Goal: Transaction & Acquisition: Purchase product/service

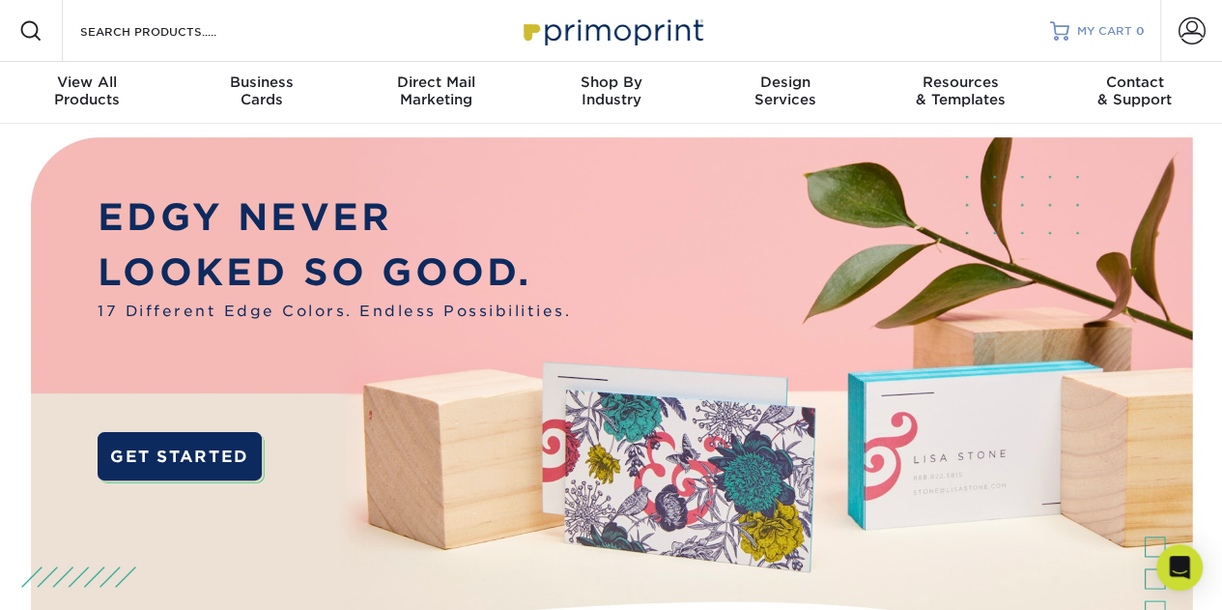
click at [1103, 30] on span "MY CART" at bounding box center [1104, 31] width 55 height 16
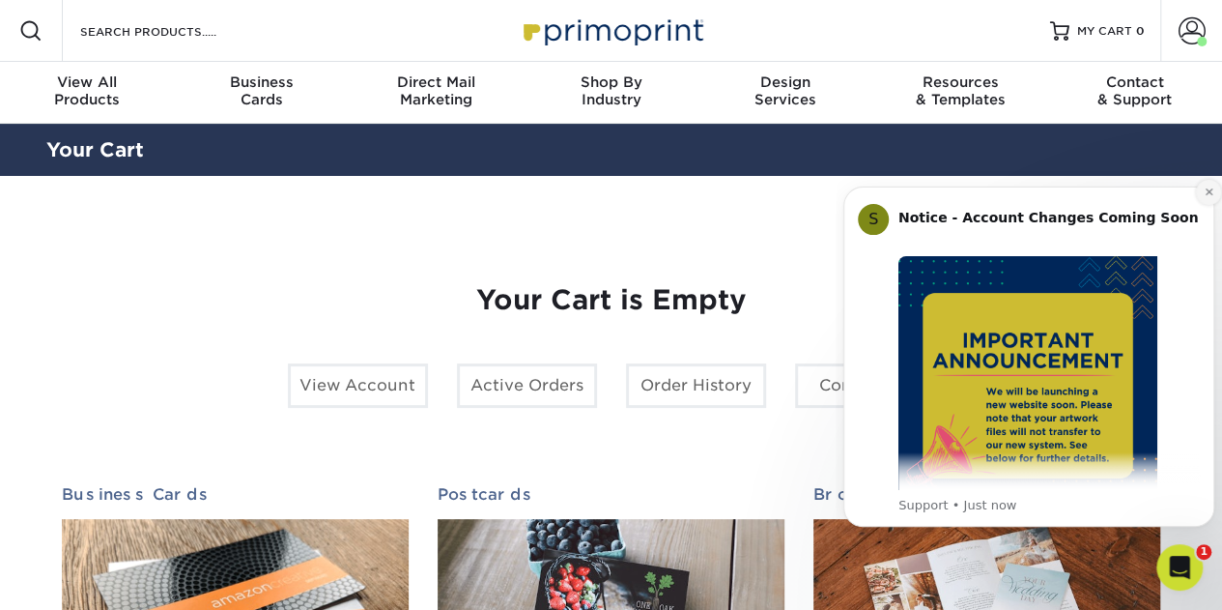
click at [1204, 189] on icon "Dismiss notification" at bounding box center [1209, 192] width 11 height 11
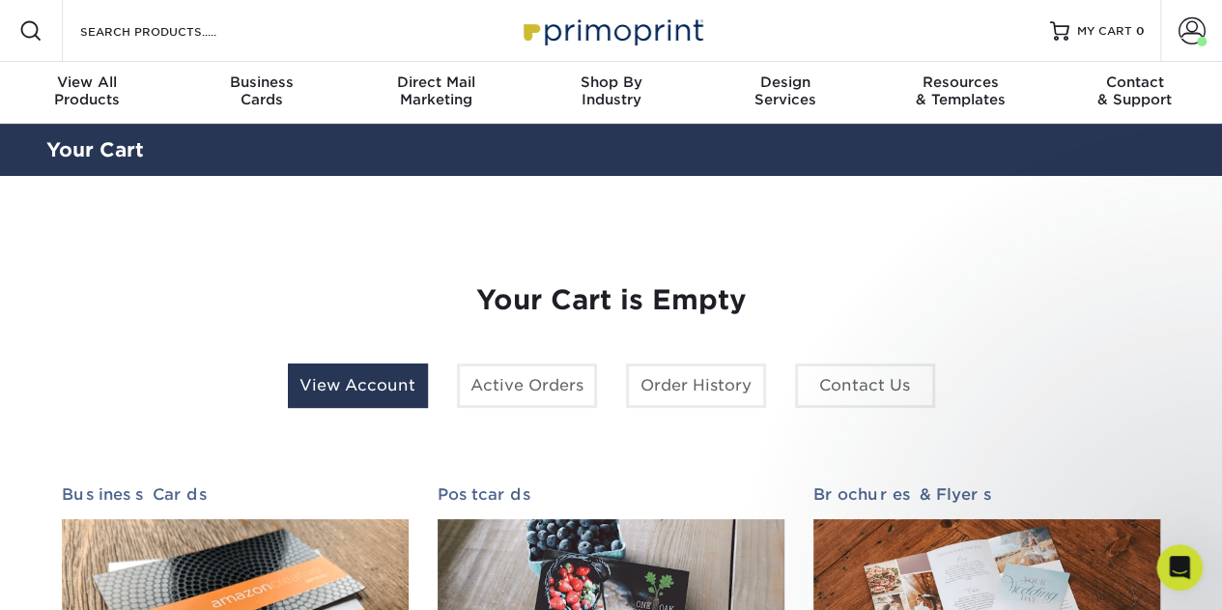
click at [360, 388] on link "View Account" at bounding box center [358, 385] width 140 height 44
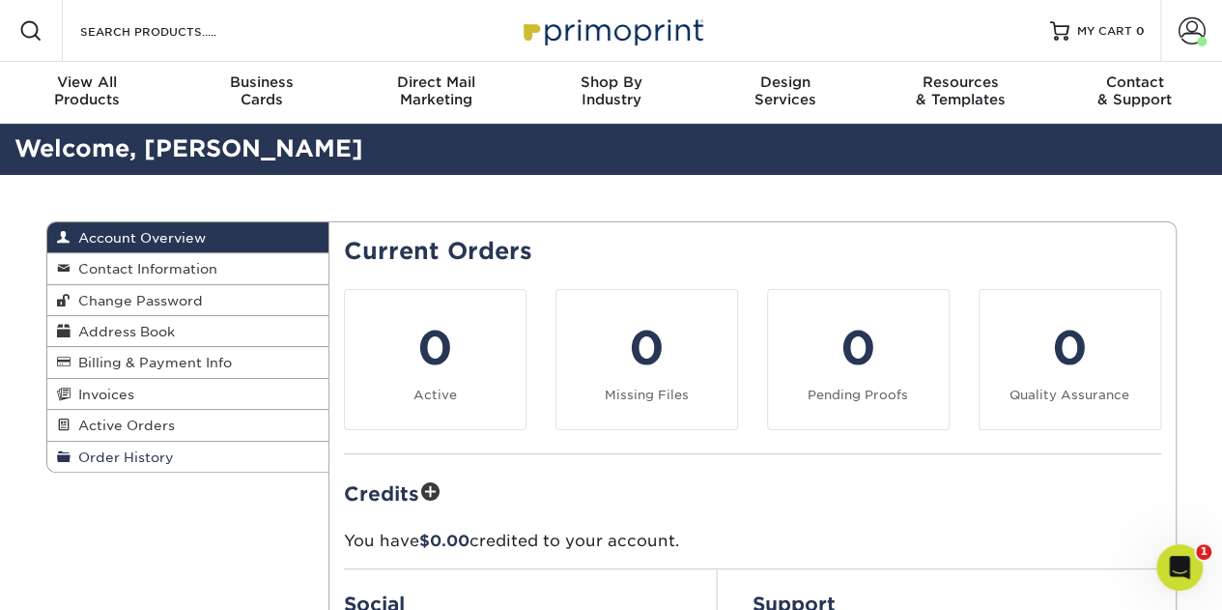
click at [149, 449] on span "Order History" at bounding box center [122, 456] width 103 height 15
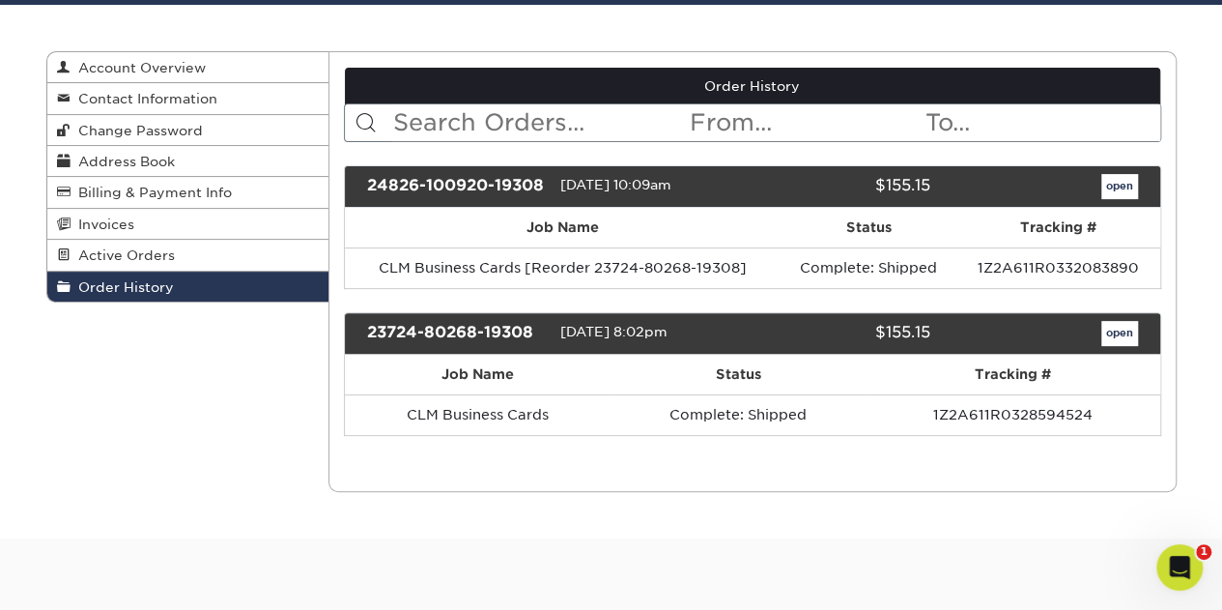
scroll to position [193, 0]
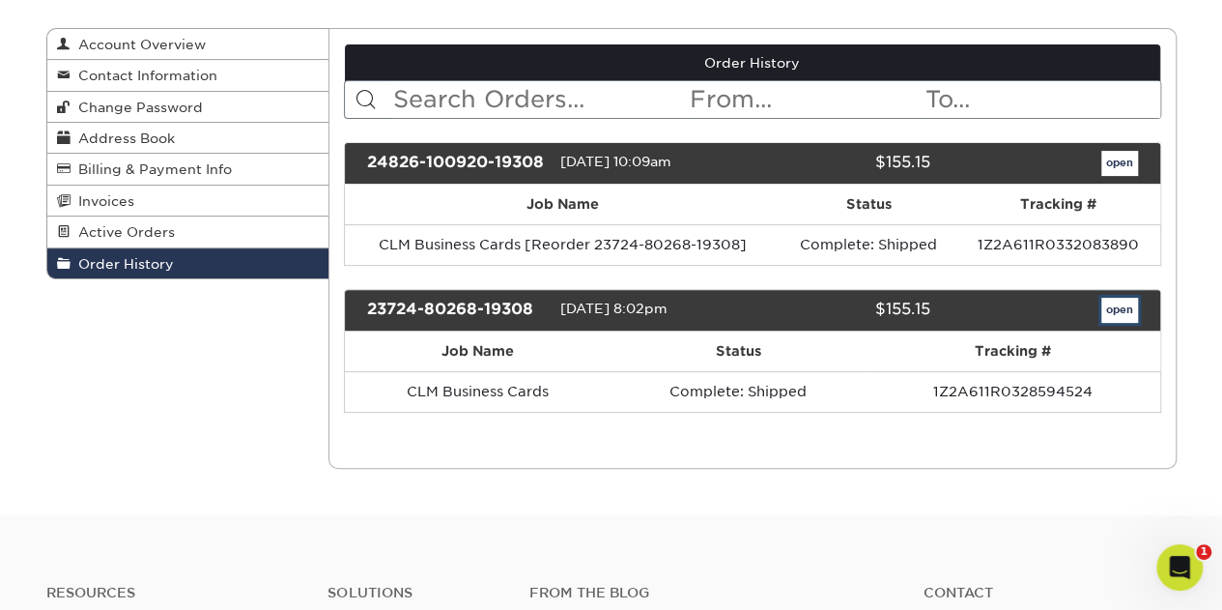
click at [1115, 323] on link "open" at bounding box center [1120, 310] width 37 height 25
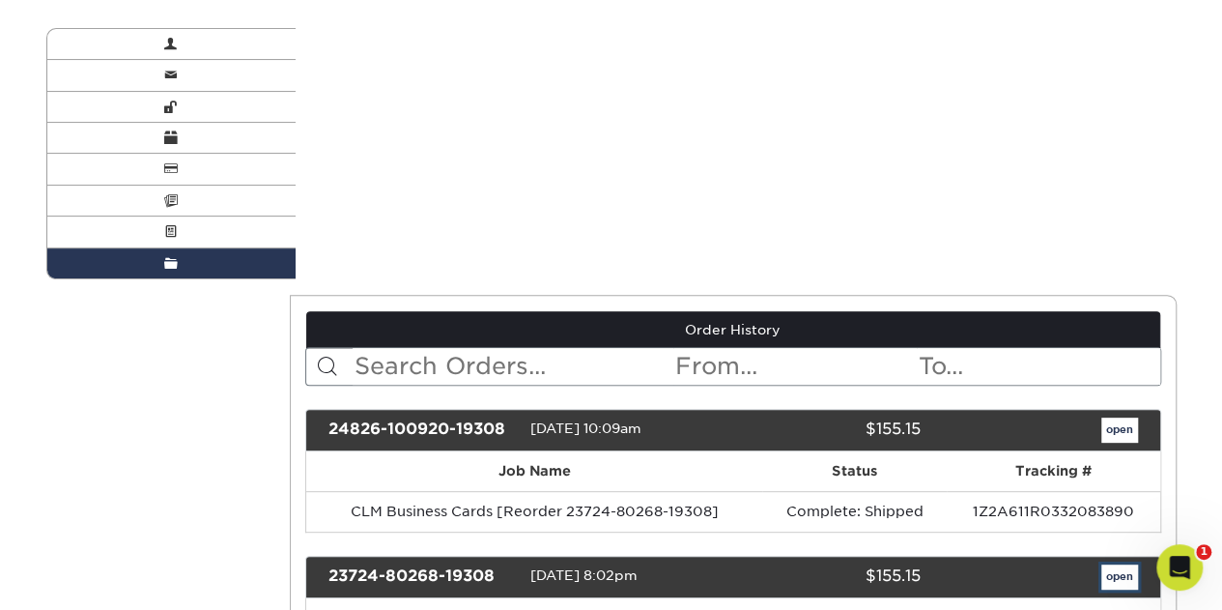
scroll to position [0, 0]
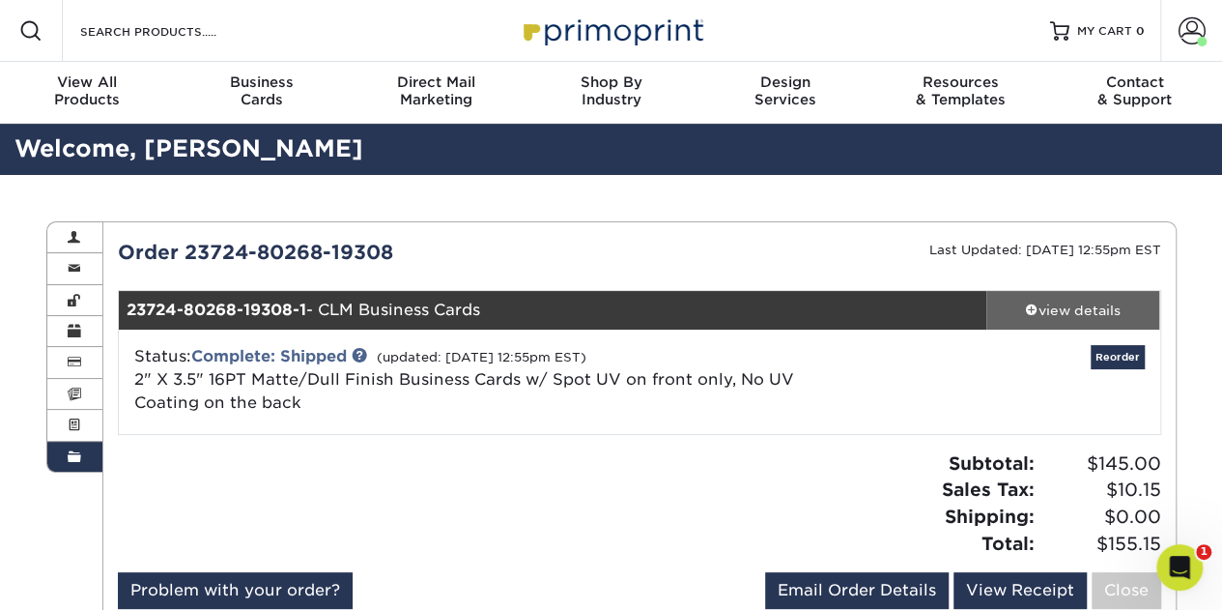
click at [1027, 310] on span at bounding box center [1032, 309] width 14 height 14
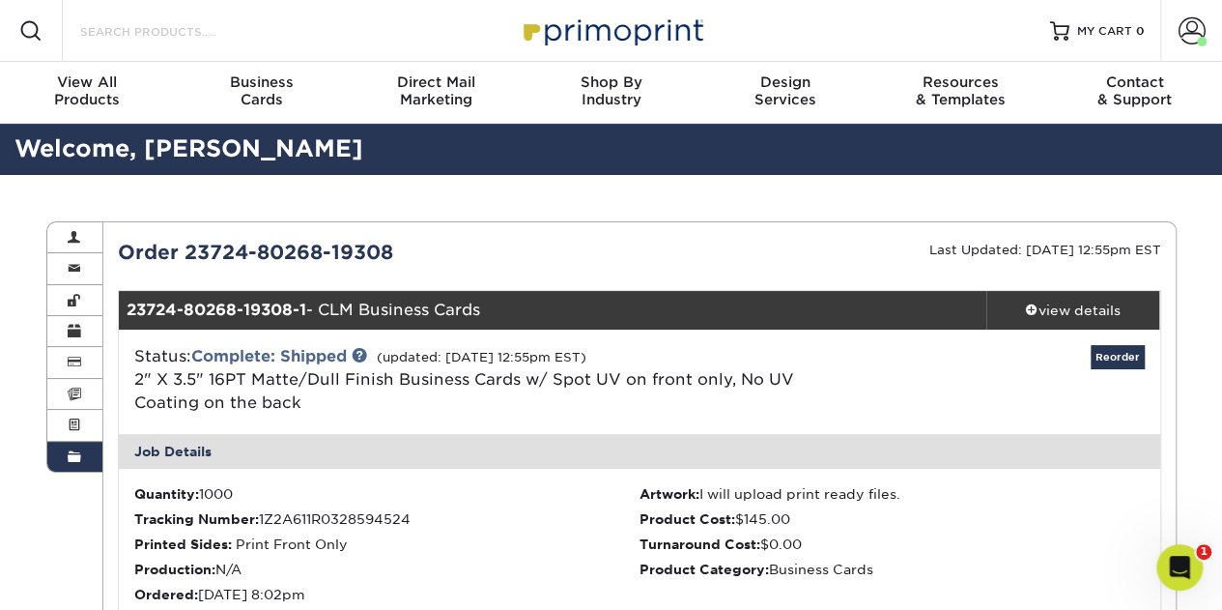
click at [140, 26] on input "Search Products" at bounding box center [172, 30] width 188 height 23
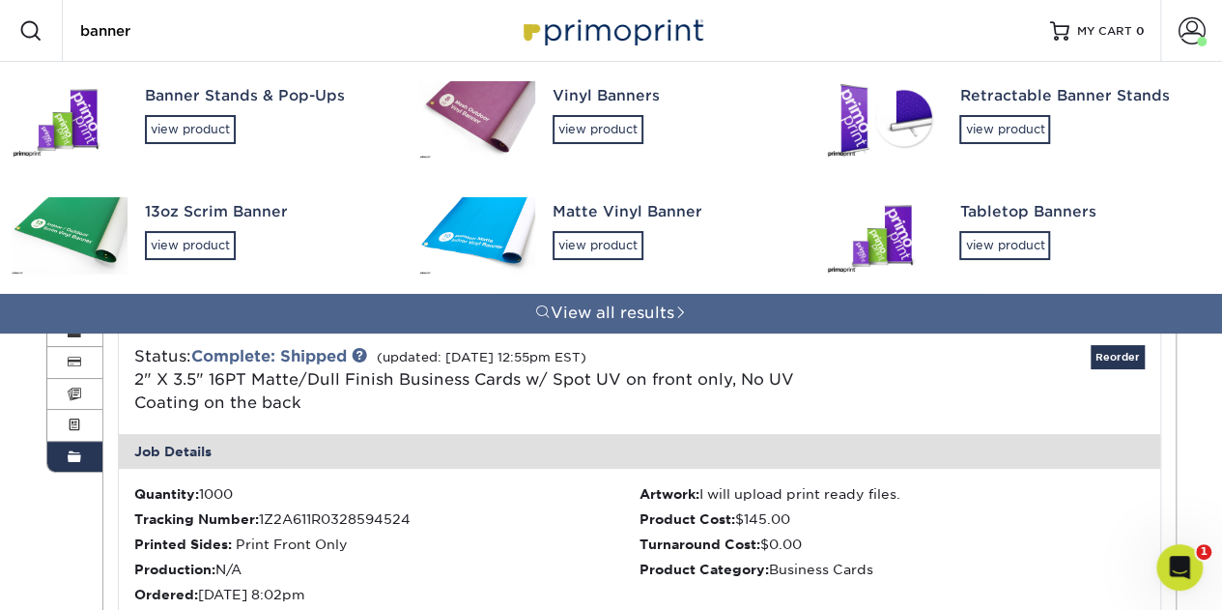
type input "banner"
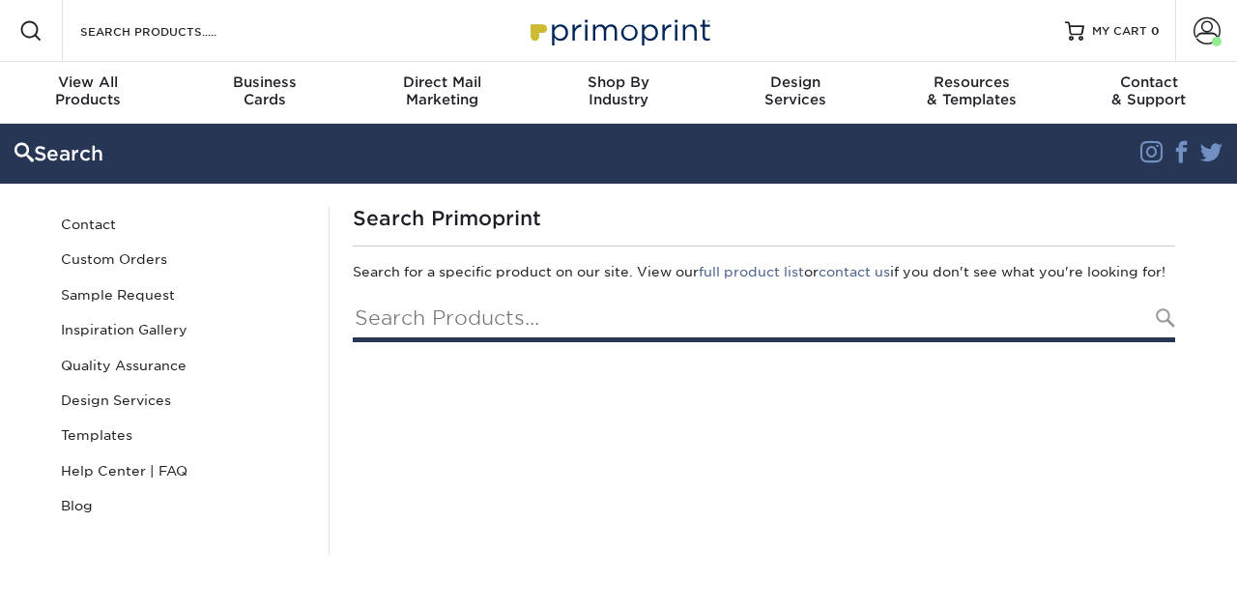
type input "banner"
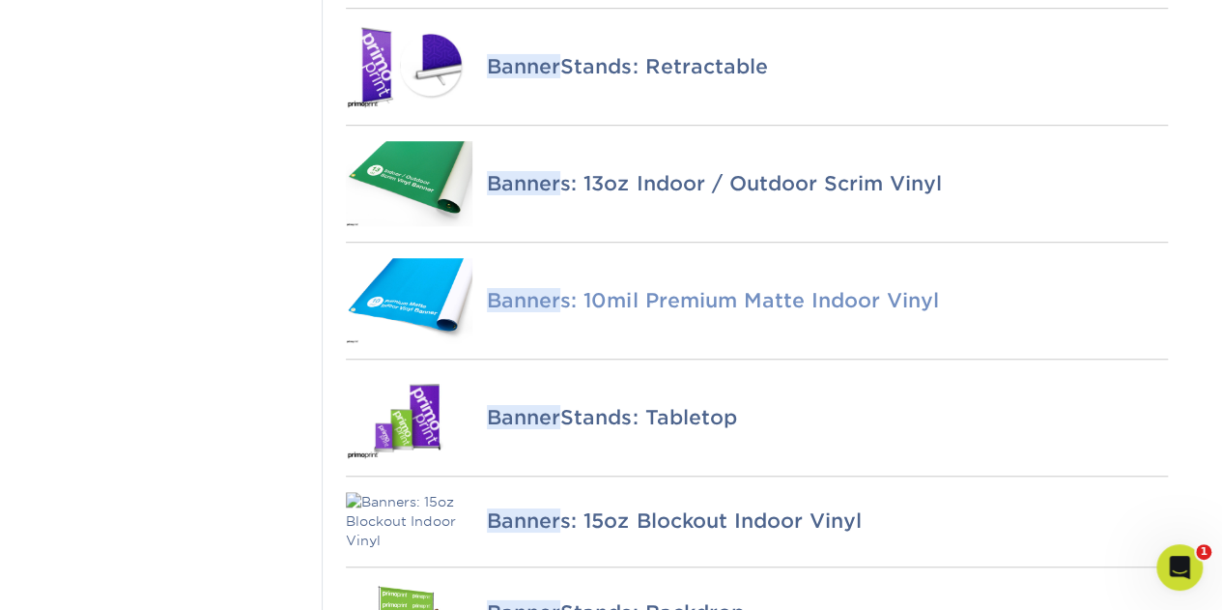
scroll to position [580, 0]
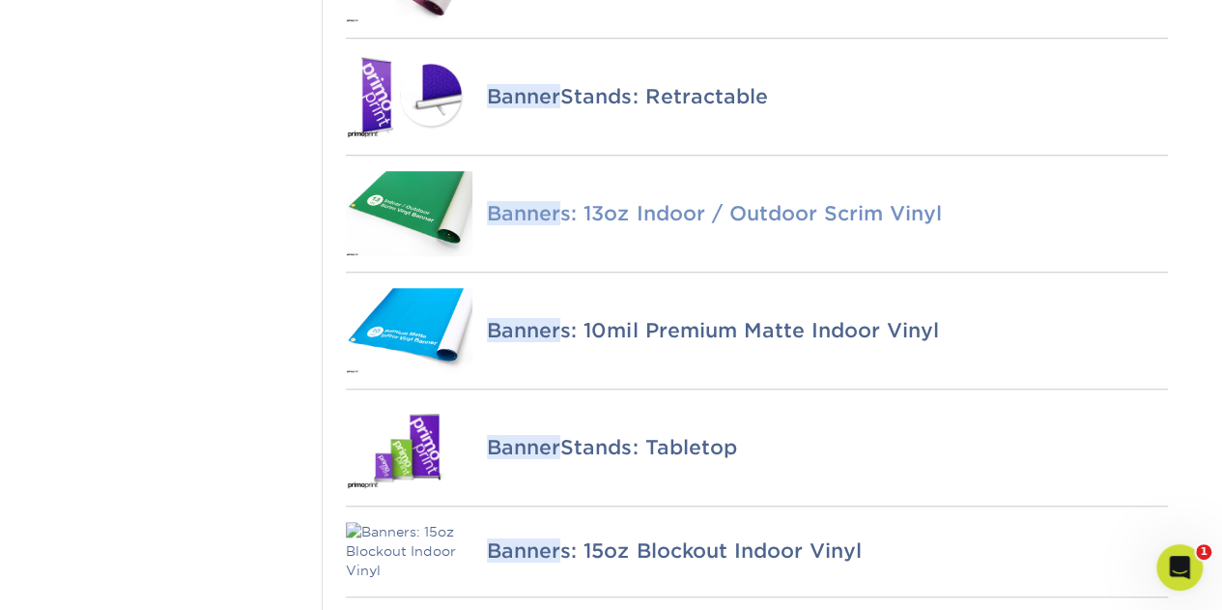
click at [676, 225] on h4 "Banner s: 13oz Indoor / Outdoor Scrim Vinyl" at bounding box center [827, 213] width 680 height 23
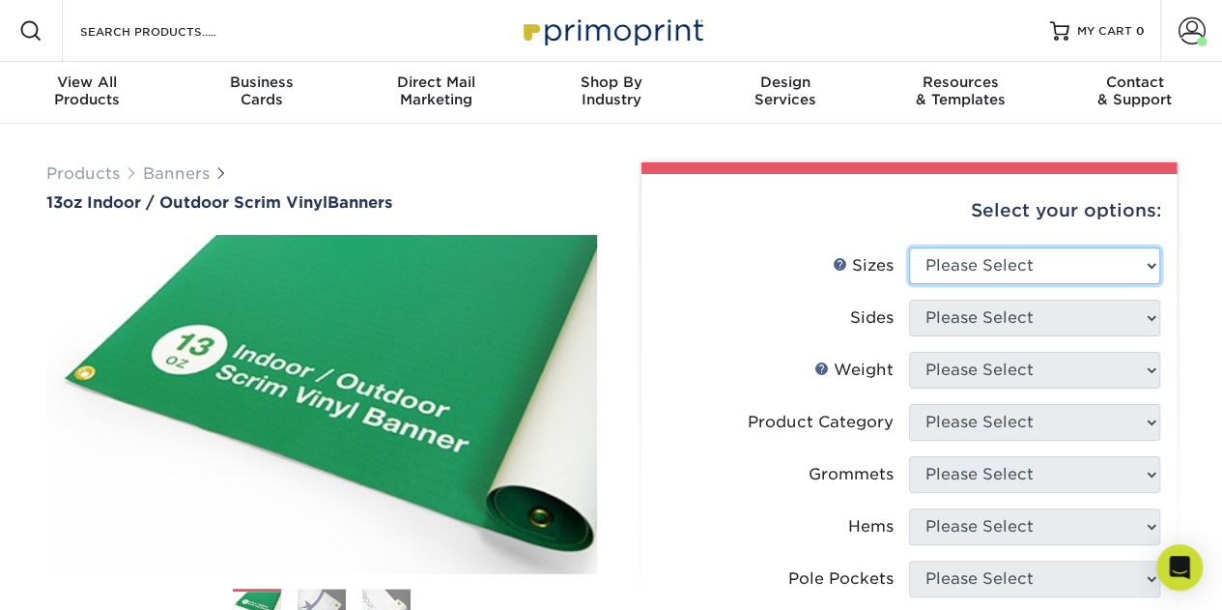
click at [981, 262] on select "Please Select 24" x 36" 24" x 48" 36" x 48" 36" x 60" 36" x 72" 36" x 96" 36" x…" at bounding box center [1034, 265] width 251 height 37
click at [763, 313] on label "Sides" at bounding box center [783, 318] width 251 height 37
click at [997, 276] on select "Please Select 24" x 36" 24" x 48" 36" x 48" 36" x 60" 36" x 72" 36" x 96" 36" x…" at bounding box center [1034, 265] width 251 height 37
select select "24.00x36.00"
click at [909, 247] on select "Please Select 24" x 36" 24" x 48" 36" x 48" 36" x 60" 36" x 72" 36" x 96" 36" x…" at bounding box center [1034, 265] width 251 height 37
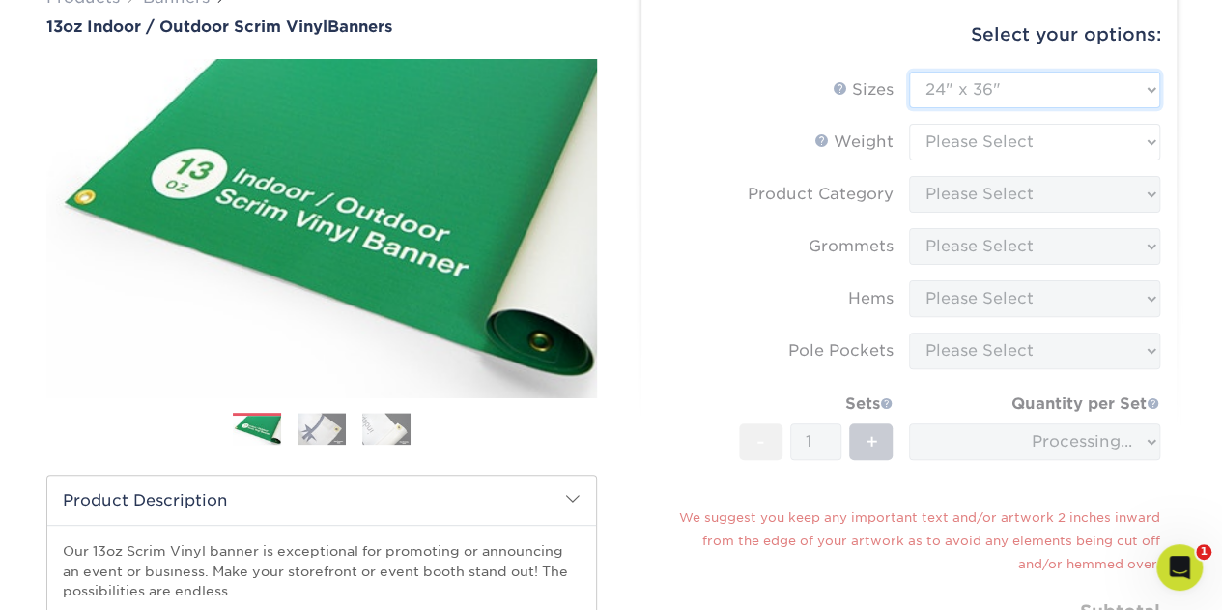
scroll to position [193, 0]
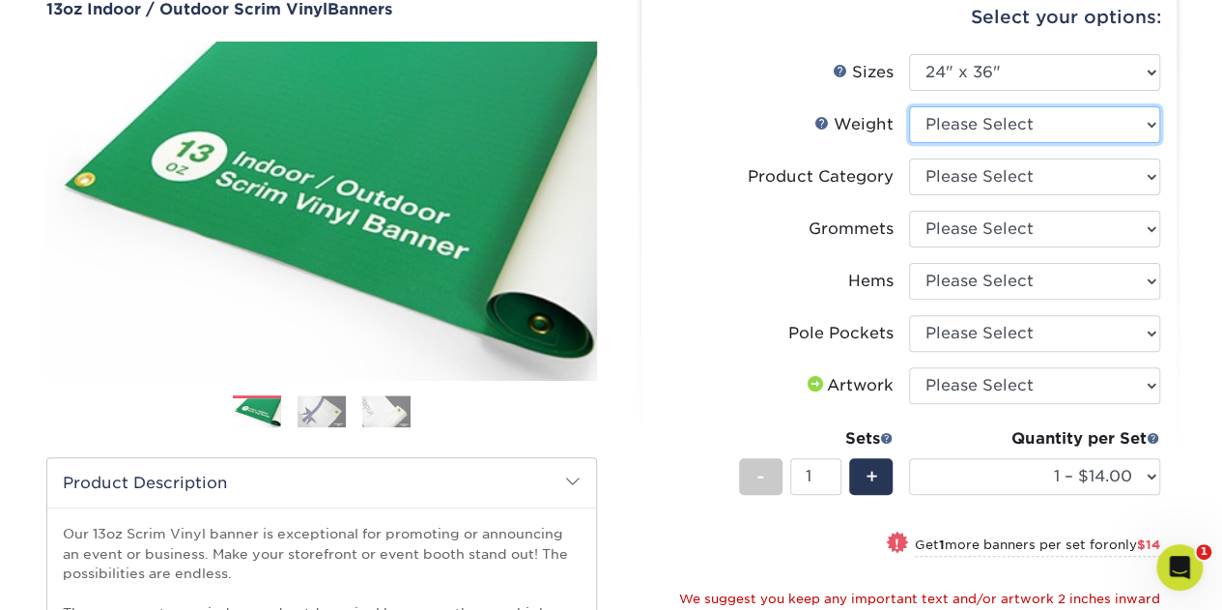
click at [984, 127] on select "Please Select 13OZ" at bounding box center [1034, 124] width 251 height 37
select select "13OZ"
click at [909, 106] on select "Please Select 13OZ" at bounding box center [1034, 124] width 251 height 37
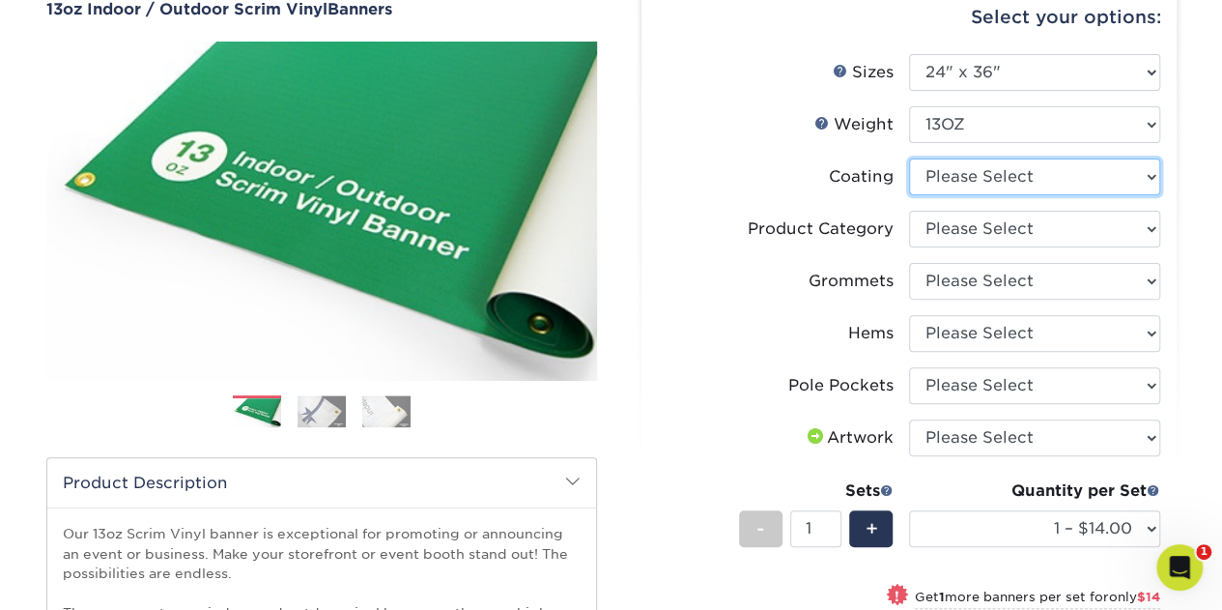
click at [990, 185] on select at bounding box center [1034, 176] width 251 height 37
click at [909, 158] on select at bounding box center [1034, 176] width 251 height 37
click at [981, 168] on select at bounding box center [1034, 176] width 251 height 37
select select "3e7618de-abca-4bda-9f97-8b9129e913d8"
click at [909, 158] on select at bounding box center [1034, 176] width 251 height 37
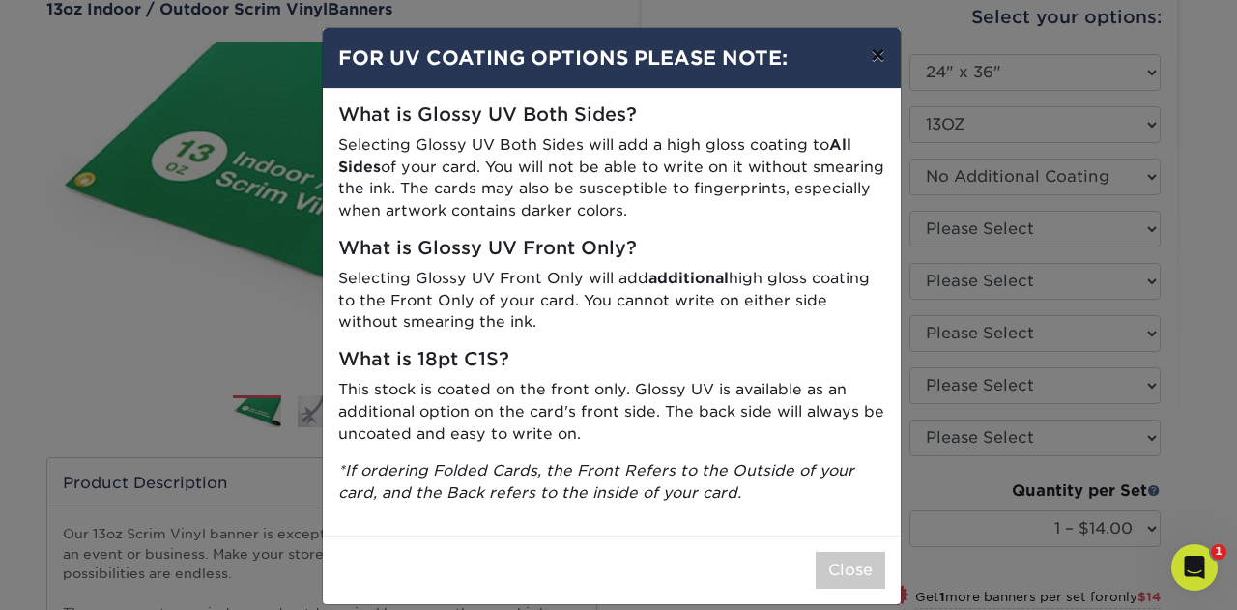
click at [870, 54] on button "×" at bounding box center [877, 55] width 44 height 54
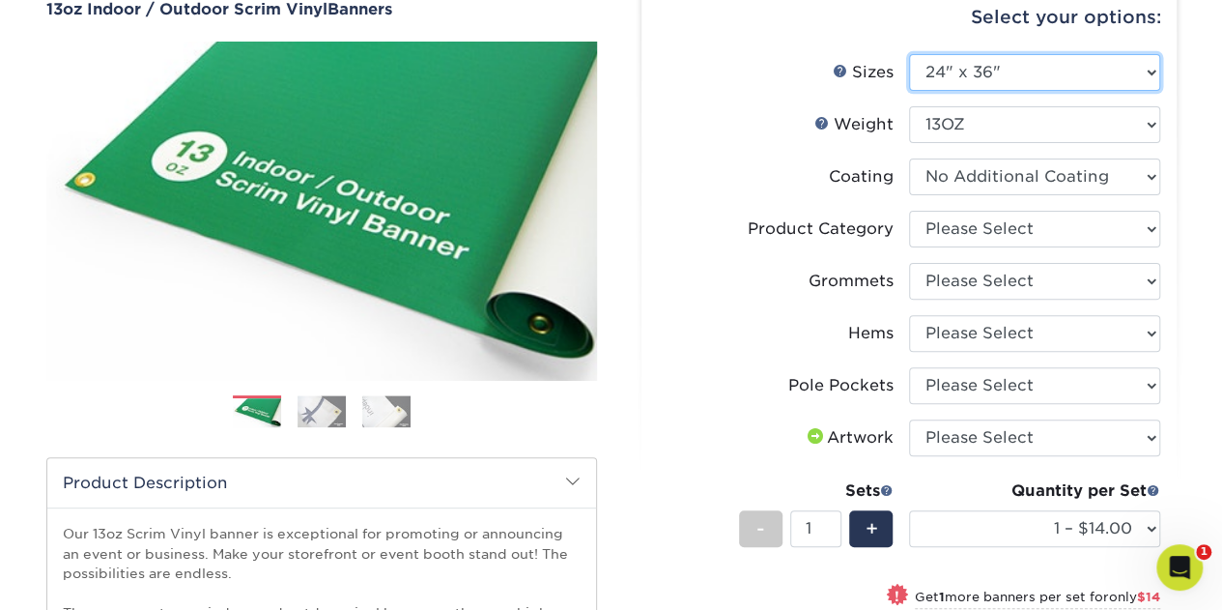
click at [950, 84] on select "Please Select 24" x 36" 24" x 48" 36" x 48" 36" x 60" 36" x 72" 36" x 96" 36" x…" at bounding box center [1034, 72] width 251 height 37
select select "36.00x144.00"
click at [909, 54] on select "Please Select 24" x 36" 24" x 48" 36" x 48" 36" x 60" 36" x 72" 36" x 96" 36" x…" at bounding box center [1034, 72] width 251 height 37
select select "-1"
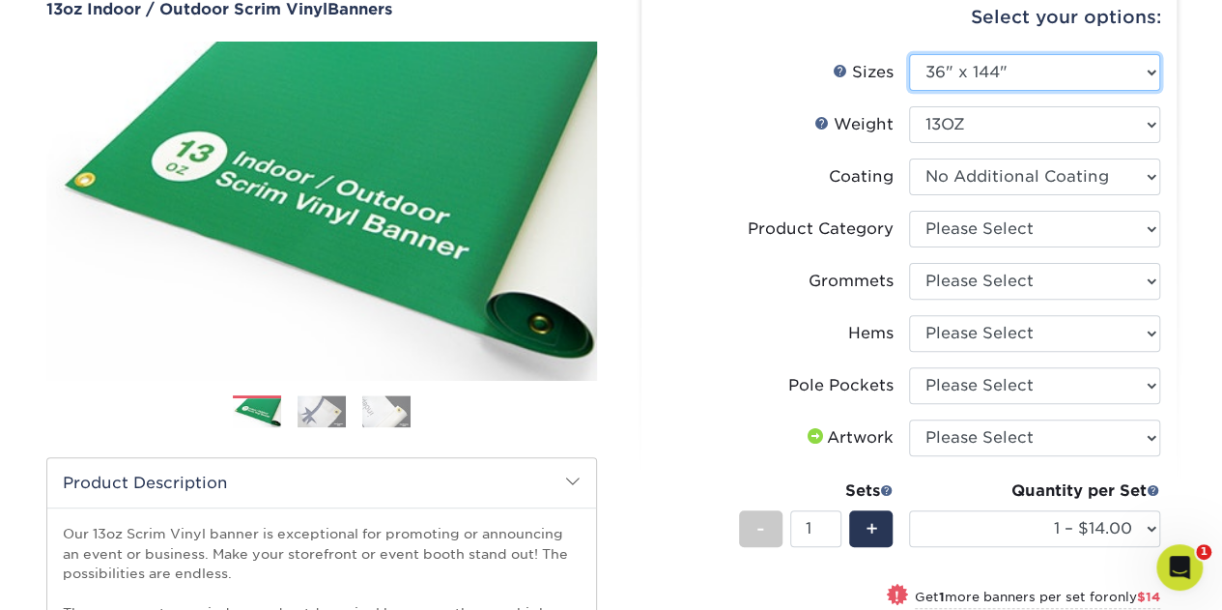
select select "-1"
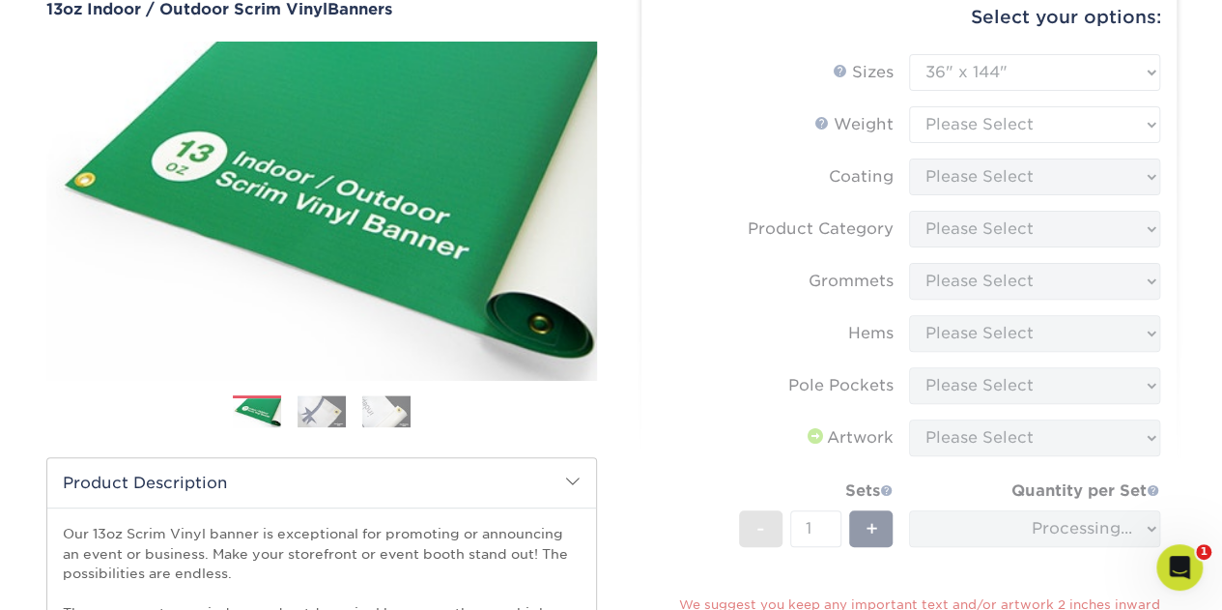
click at [1042, 321] on form "Sizes Help Sizes Please Select 24" x 36" 24" x 48" 36" x 48" 36" x 60" 36" x 72…" at bounding box center [909, 425] width 504 height 743
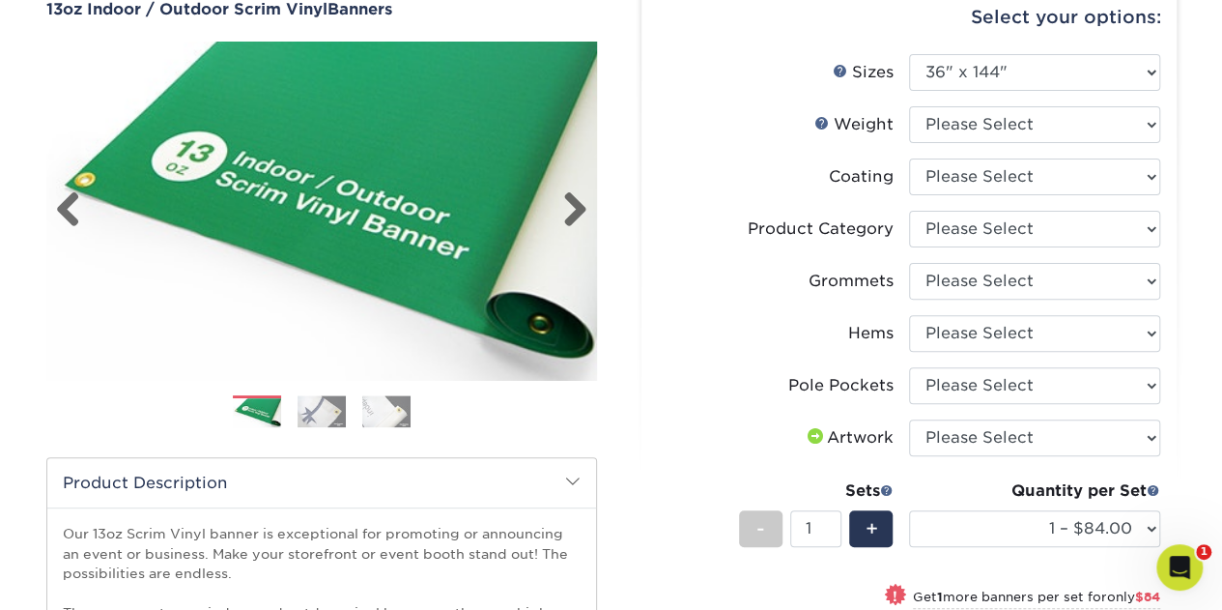
scroll to position [0, 0]
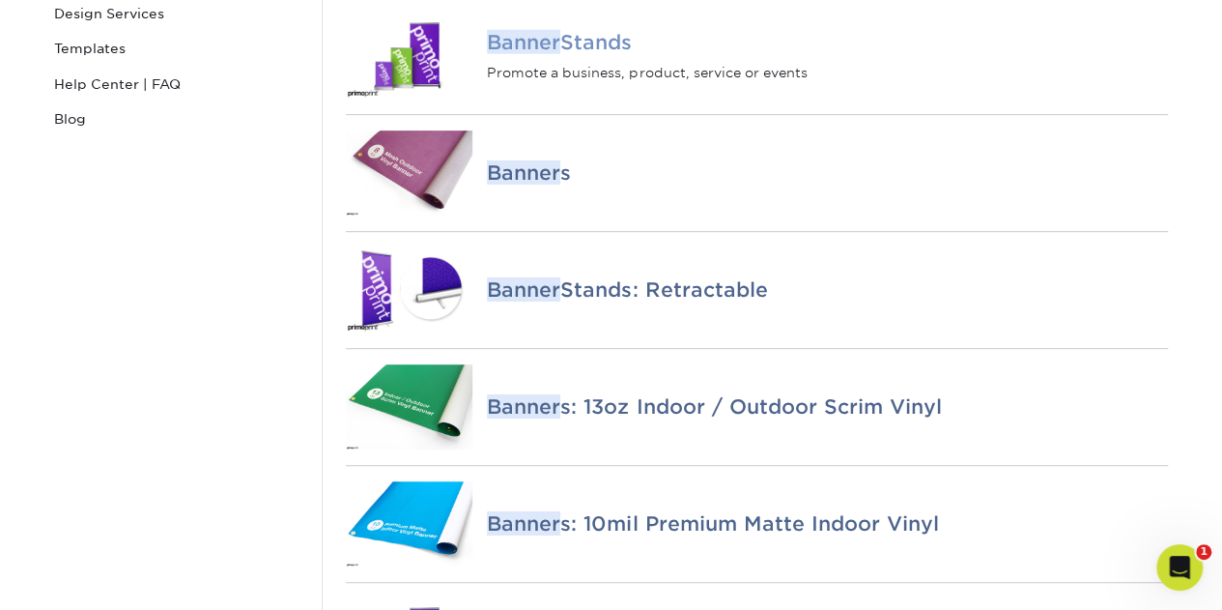
click at [383, 96] on img at bounding box center [410, 56] width 128 height 85
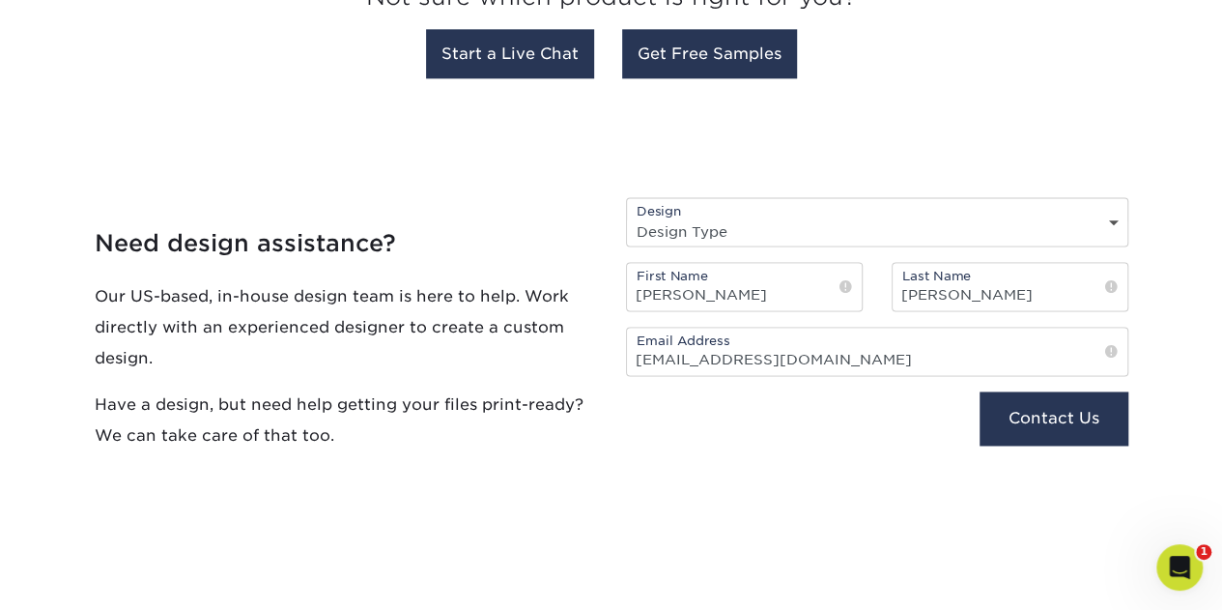
scroll to position [1353, 0]
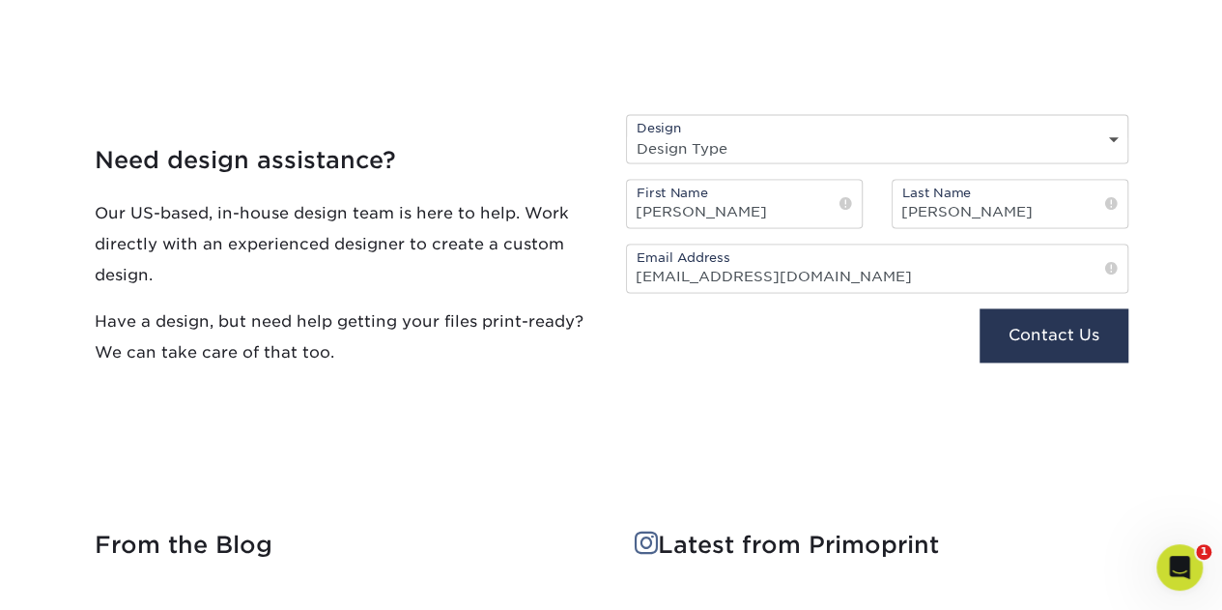
click at [724, 132] on div "Design Design Type Design Edits New Design" at bounding box center [877, 138] width 503 height 49
click at [717, 158] on select "Design Type Design Edits New Design" at bounding box center [877, 148] width 501 height 28
select select "New Design"
click at [627, 134] on select "Design Type Design Edits New Design" at bounding box center [877, 148] width 501 height 28
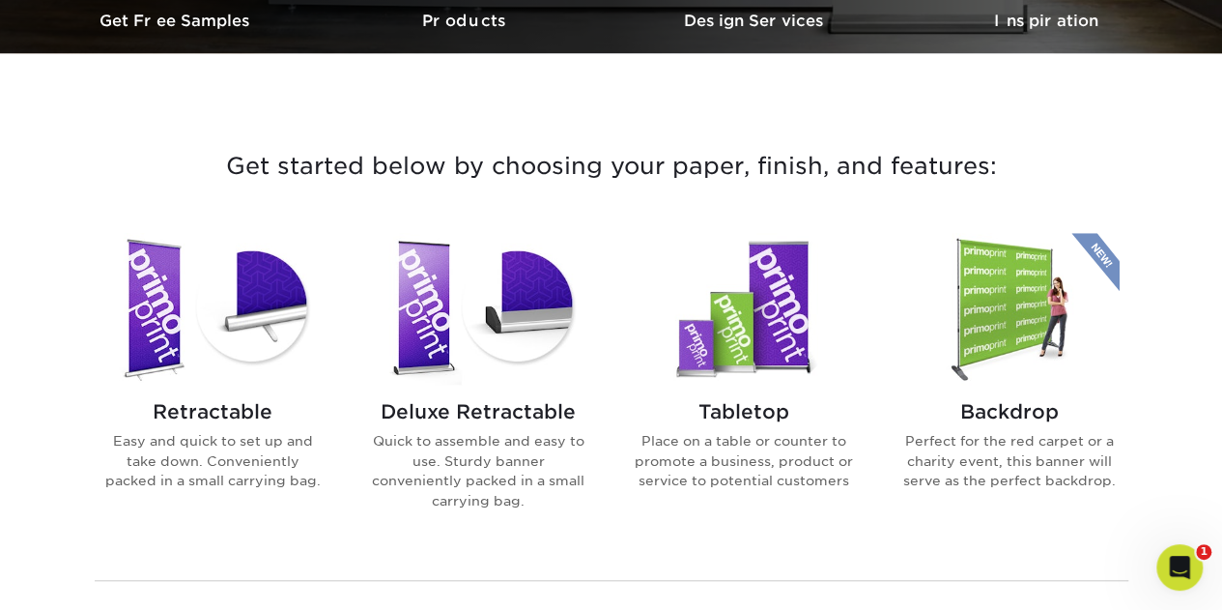
scroll to position [676, 0]
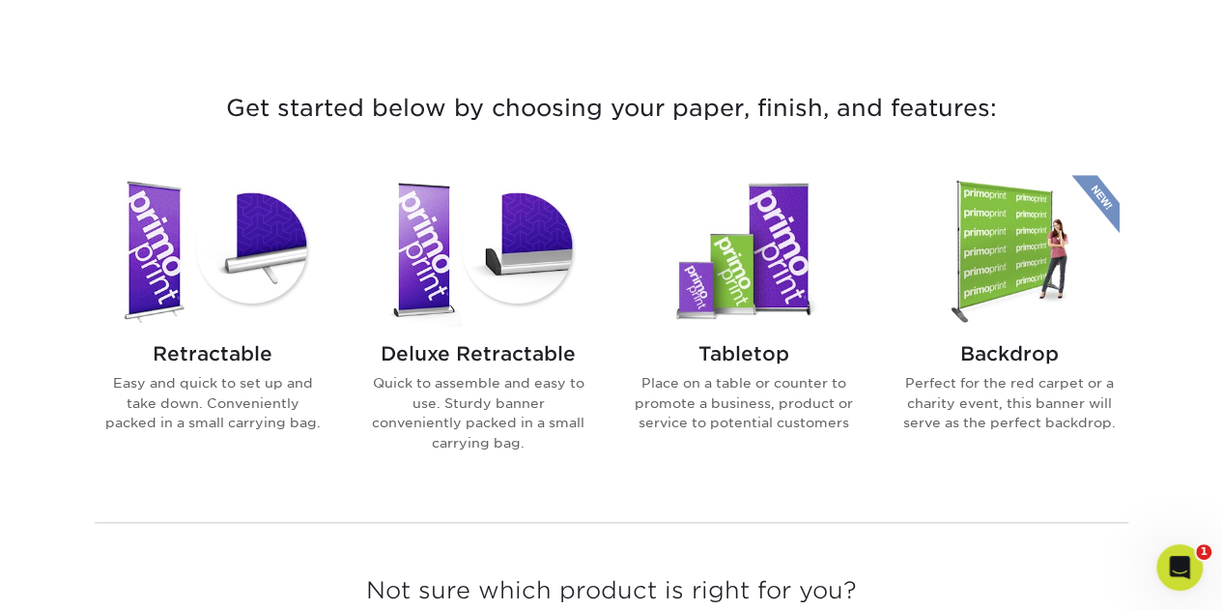
click at [277, 273] on img at bounding box center [212, 251] width 219 height 152
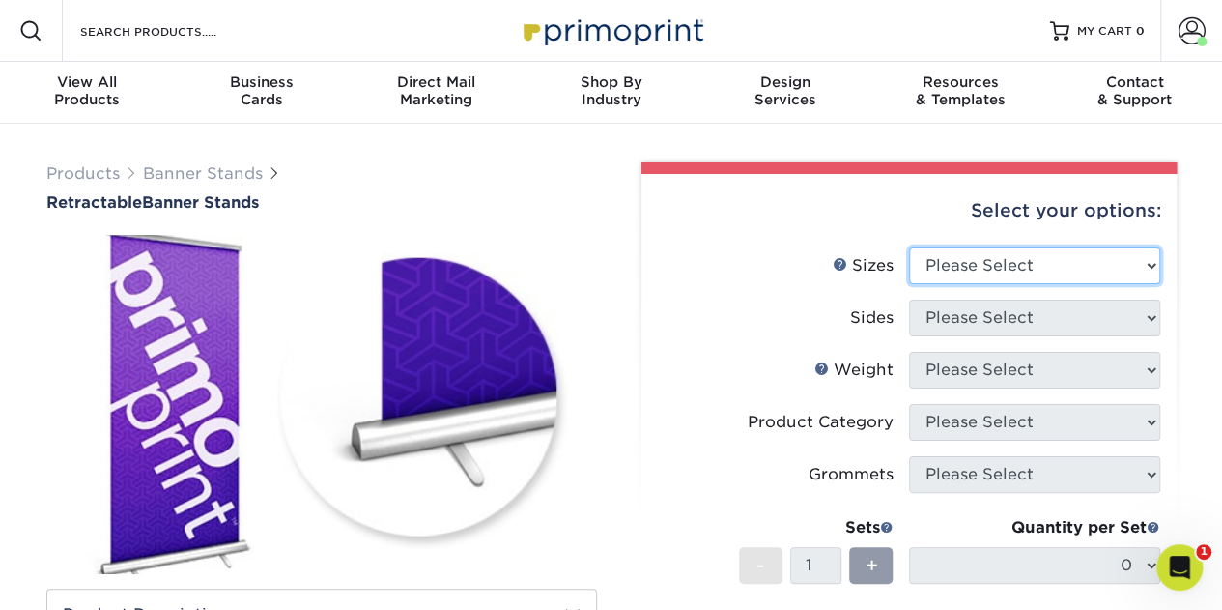
click at [1023, 260] on select "Please Select 24" x 60" 33" x 80" 47" x 80"" at bounding box center [1034, 265] width 251 height 37
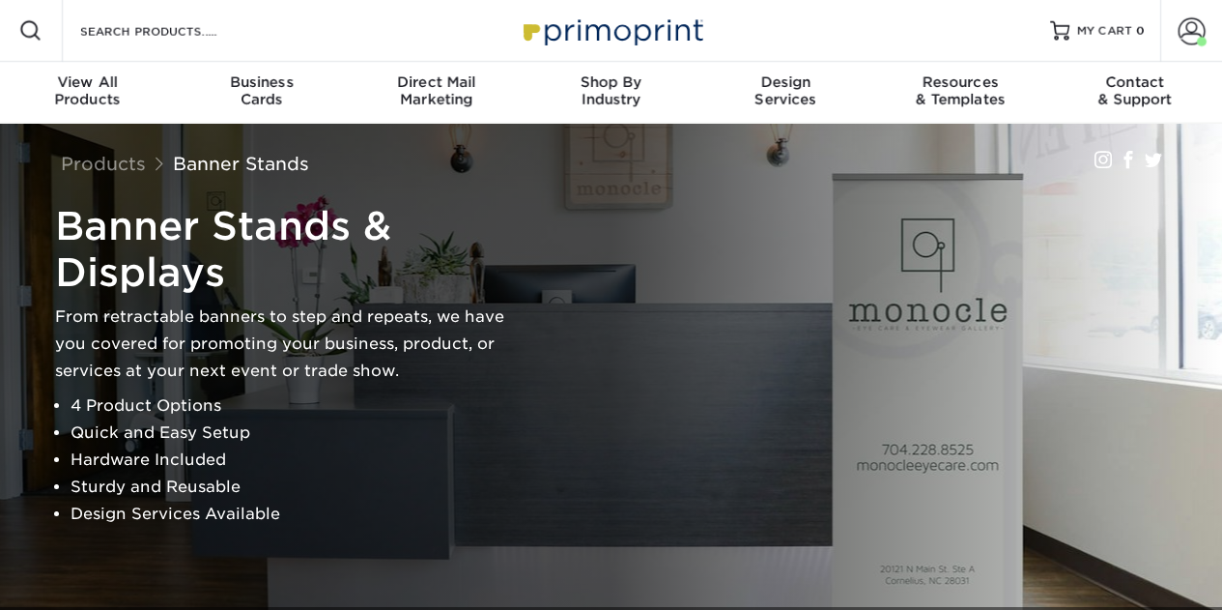
select select "New Design"
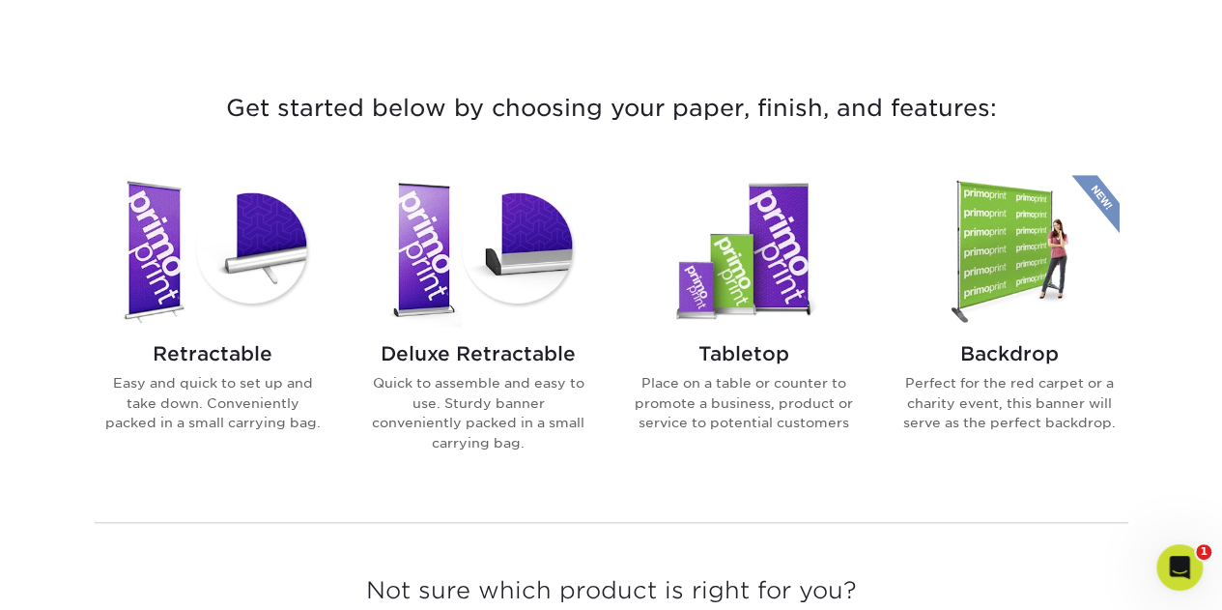
click at [760, 391] on p "Place on a table or counter to promote a business, product or service to potent…" at bounding box center [744, 402] width 219 height 59
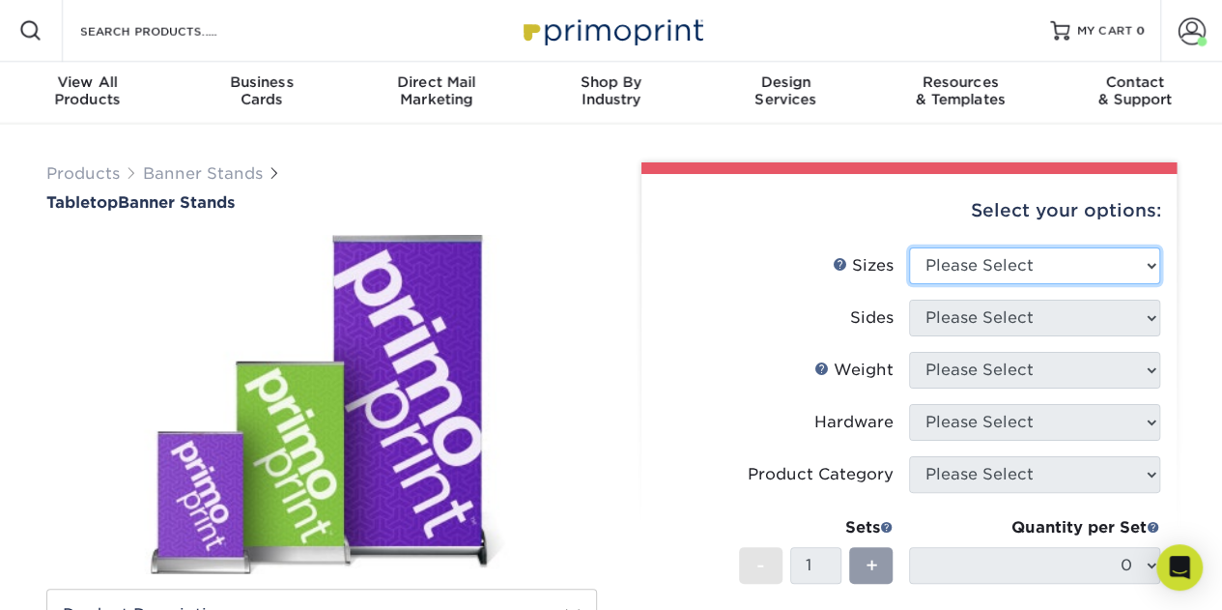
click at [1034, 274] on select "Please Select 8.25" x 12" 11" x 17" 15.75" x 32"" at bounding box center [1034, 265] width 251 height 37
select select "8.25x12.00"
click at [909, 247] on select "Please Select 8.25" x 12" 11" x 17" 15.75" x 32"" at bounding box center [1034, 265] width 251 height 37
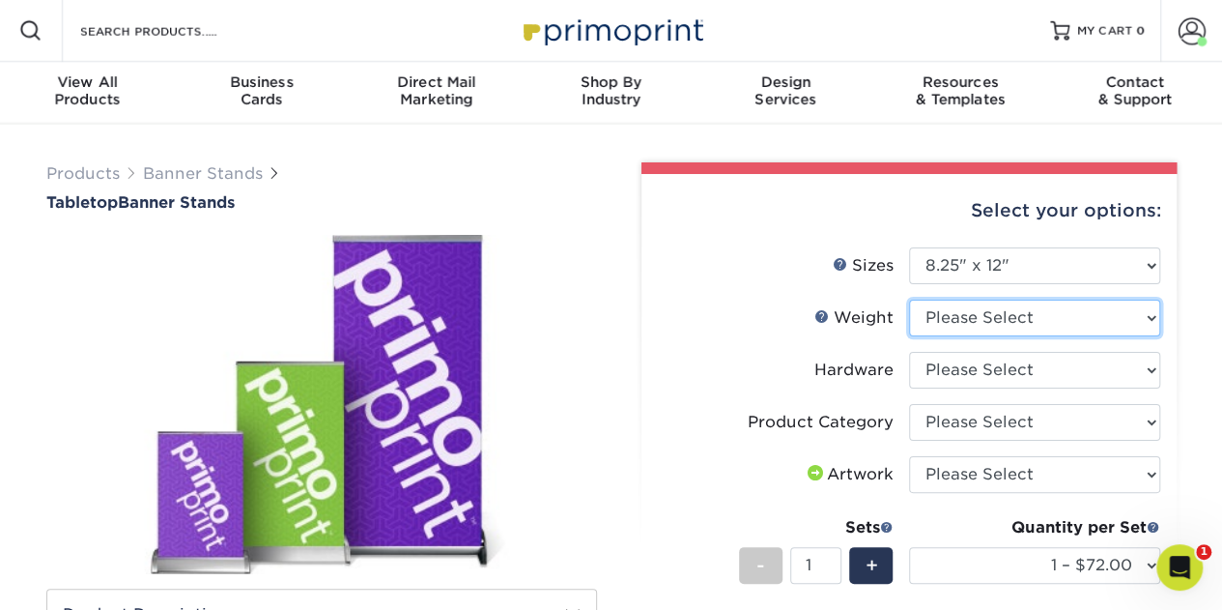
click at [979, 321] on select "Please Select 10MILINDOOR" at bounding box center [1034, 318] width 251 height 37
select select "10MILINDOOR"
click at [909, 300] on select "Please Select 10MILINDOOR" at bounding box center [1034, 318] width 251 height 37
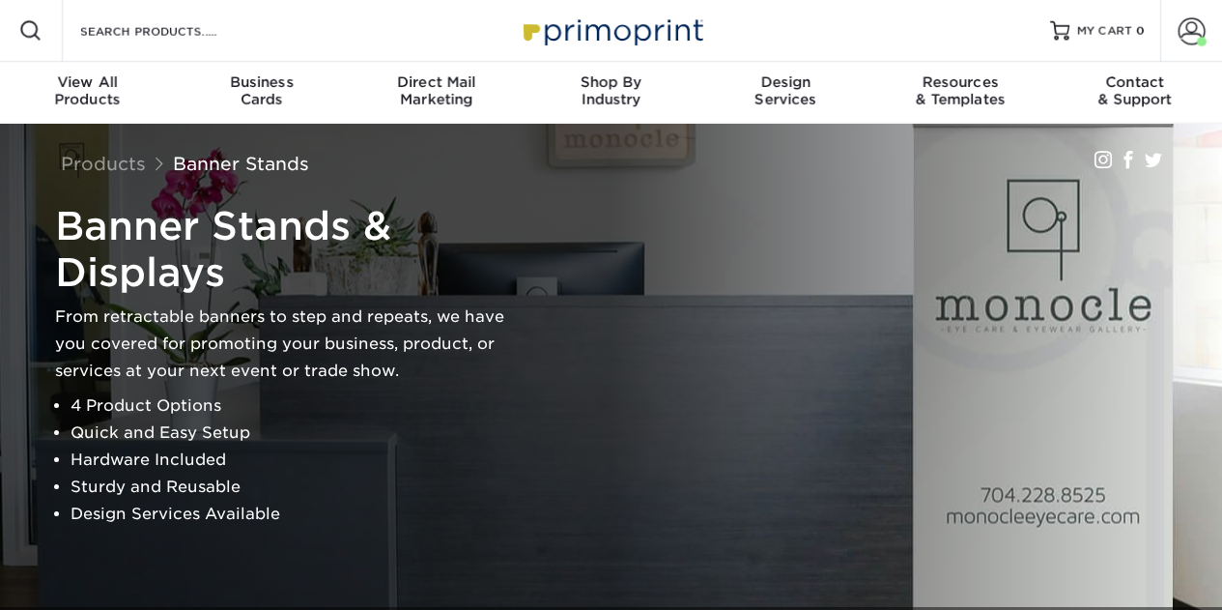
select select "New Design"
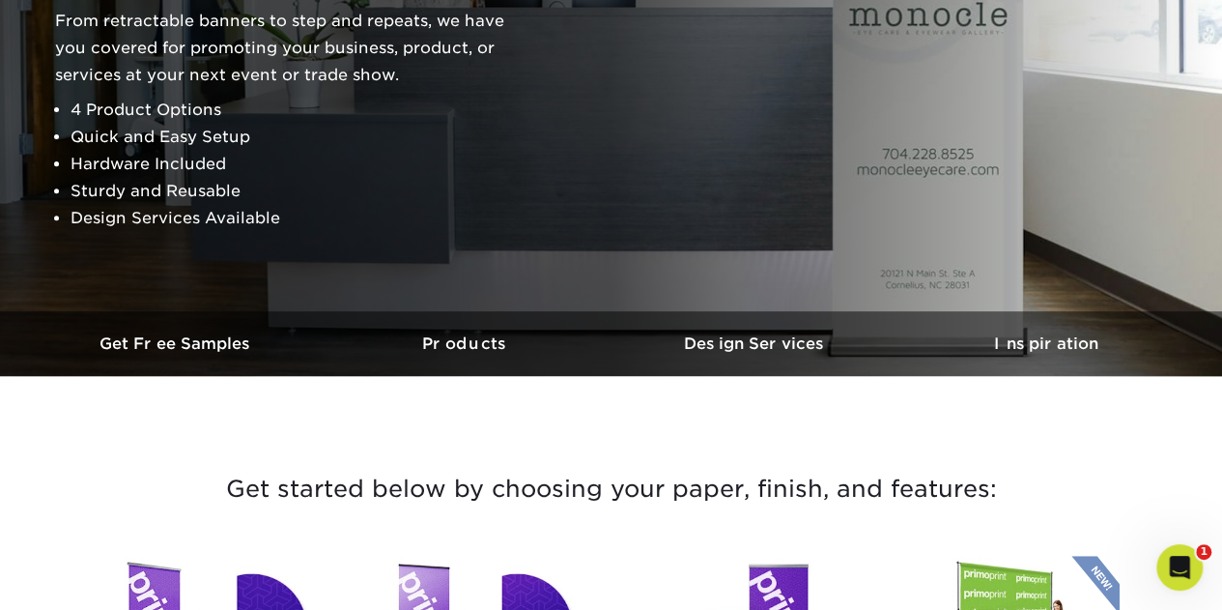
scroll to position [290, 0]
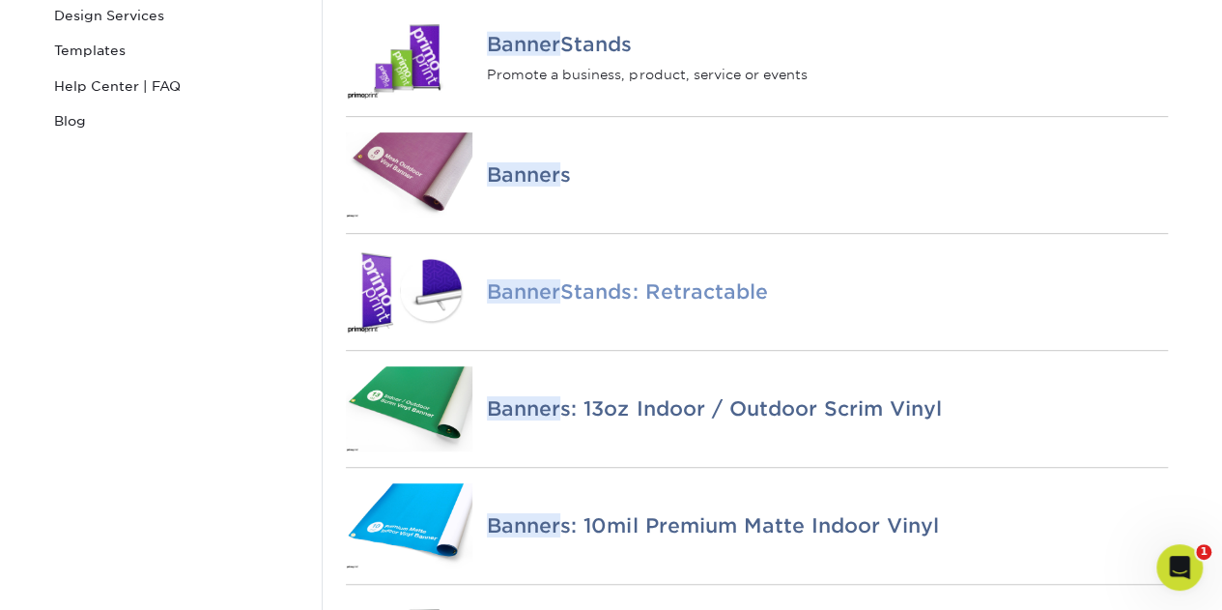
scroll to position [387, 0]
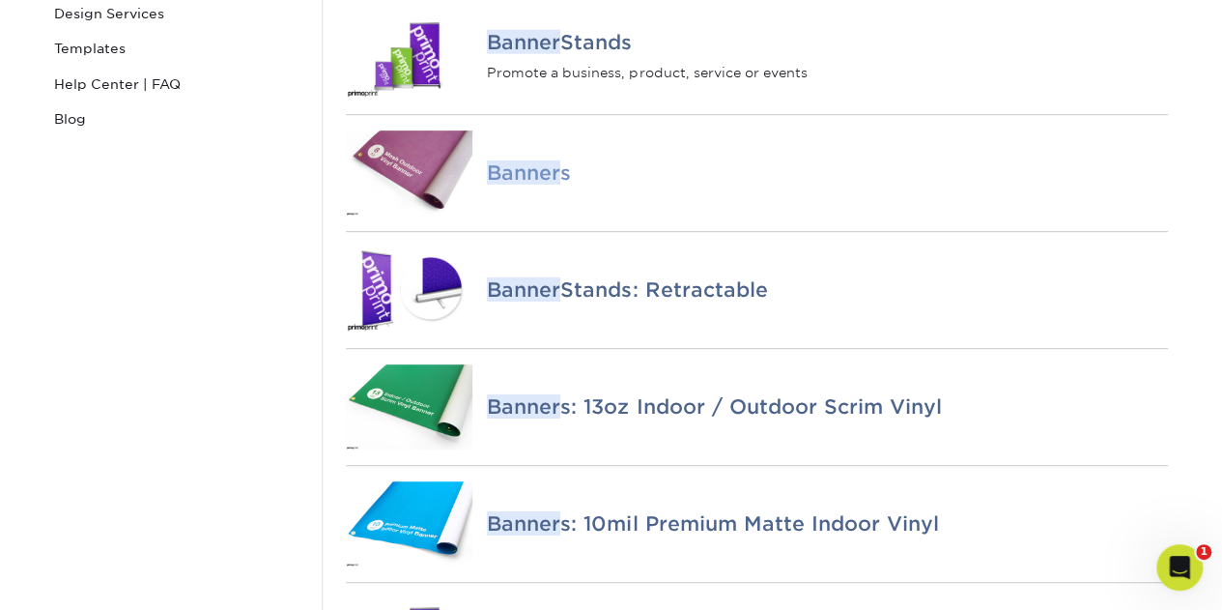
click at [499, 185] on em "Banner" at bounding box center [523, 172] width 73 height 24
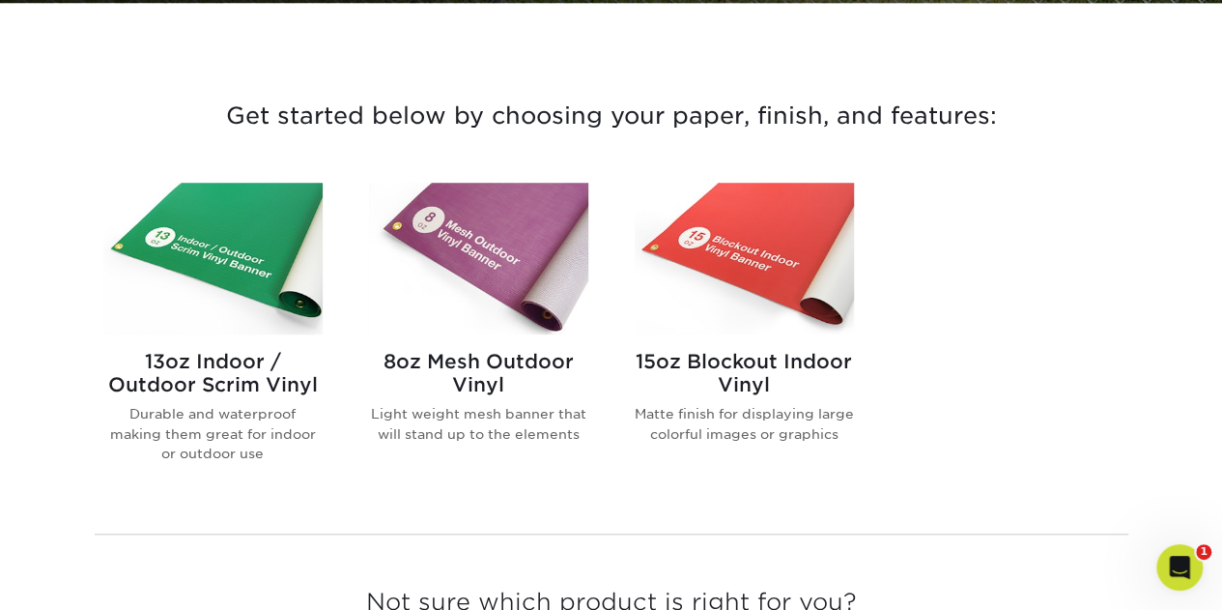
scroll to position [676, 0]
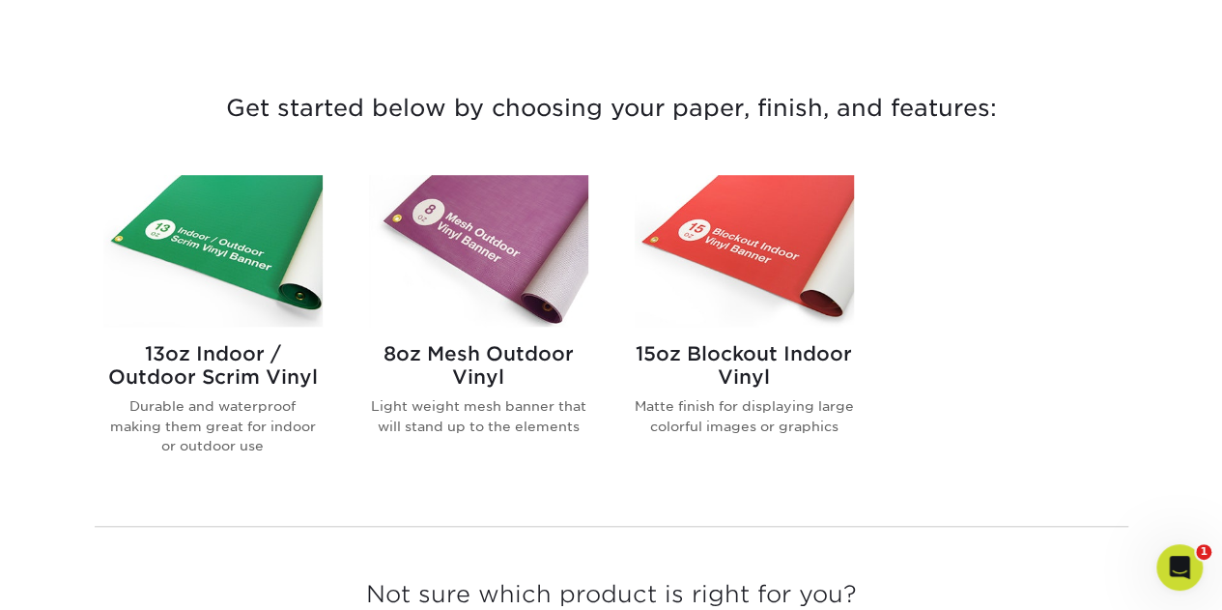
click at [247, 390] on div "13oz Indoor / Outdoor Scrim Vinyl Durable and waterproof making them great for …" at bounding box center [212, 406] width 219 height 159
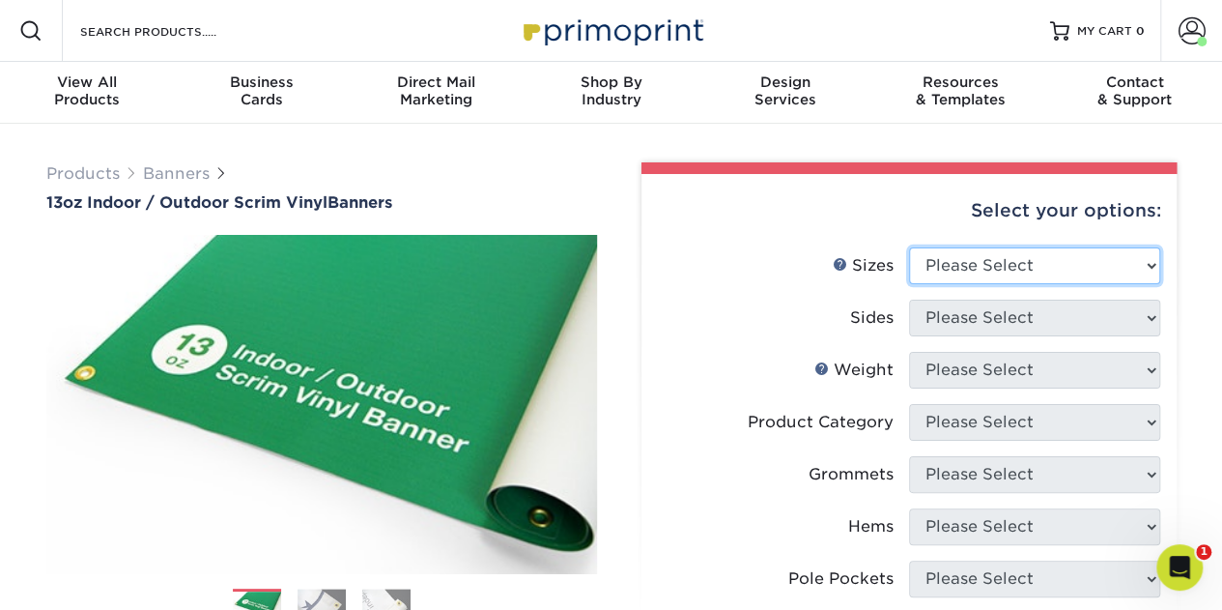
click at [1028, 252] on select "Please Select 24" x 36" 24" x 48" 36" x 48" 36" x 60" 36" x 72" 36" x 96" 36" x…" at bounding box center [1034, 265] width 251 height 37
select select "24.00x48.00"
click at [909, 247] on select "Please Select 24" x 36" 24" x 48" 36" x 48" 36" x 60" 36" x 72" 36" x 96" 36" x…" at bounding box center [1034, 265] width 251 height 37
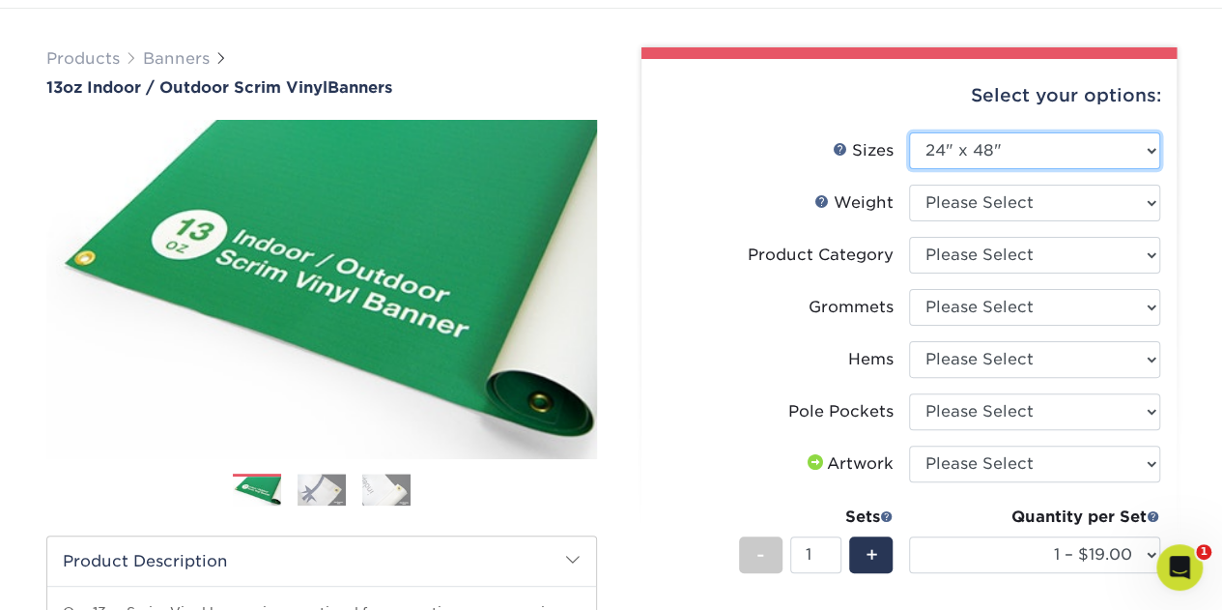
scroll to position [97, 0]
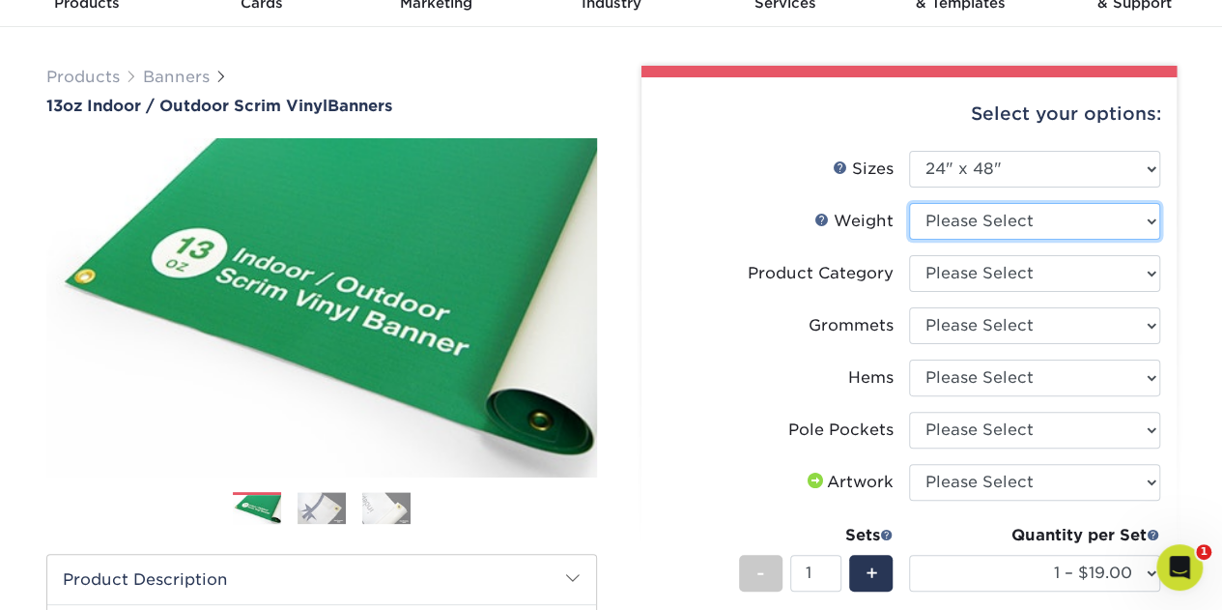
click at [1010, 233] on select "Please Select 13OZ" at bounding box center [1034, 221] width 251 height 37
select select "13OZ"
click at [909, 203] on select "Please Select 13OZ" at bounding box center [1034, 221] width 251 height 37
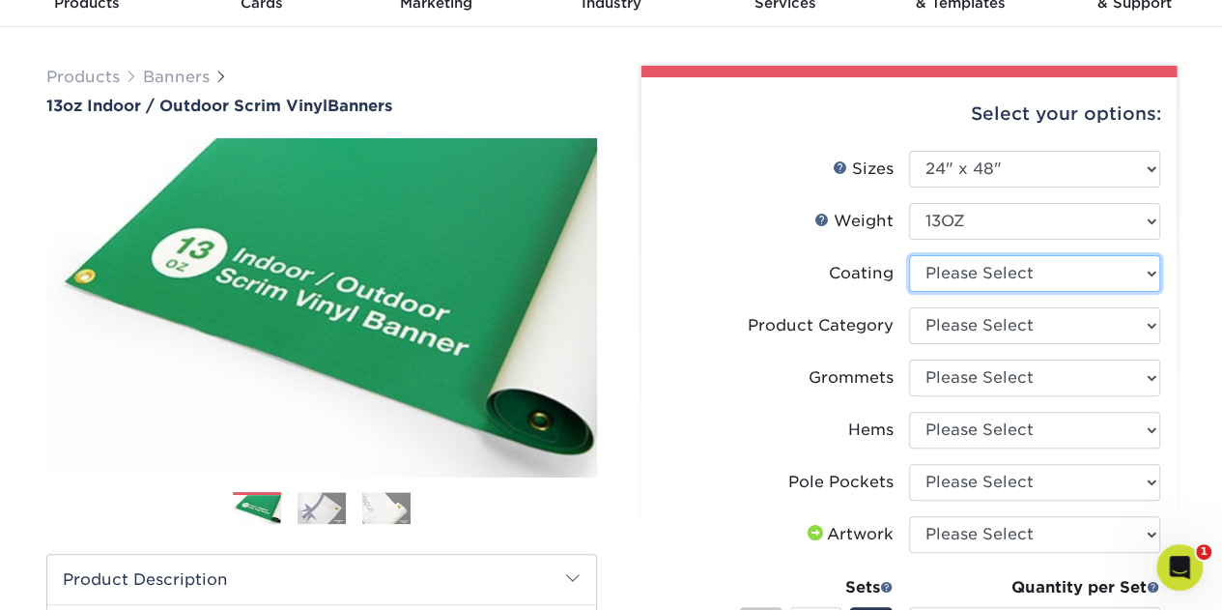
click at [1013, 266] on select at bounding box center [1034, 273] width 251 height 37
click at [909, 255] on select at bounding box center [1034, 273] width 251 height 37
click at [1030, 279] on select at bounding box center [1034, 273] width 251 height 37
select select "3e7618de-abca-4bda-9f97-8b9129e913d8"
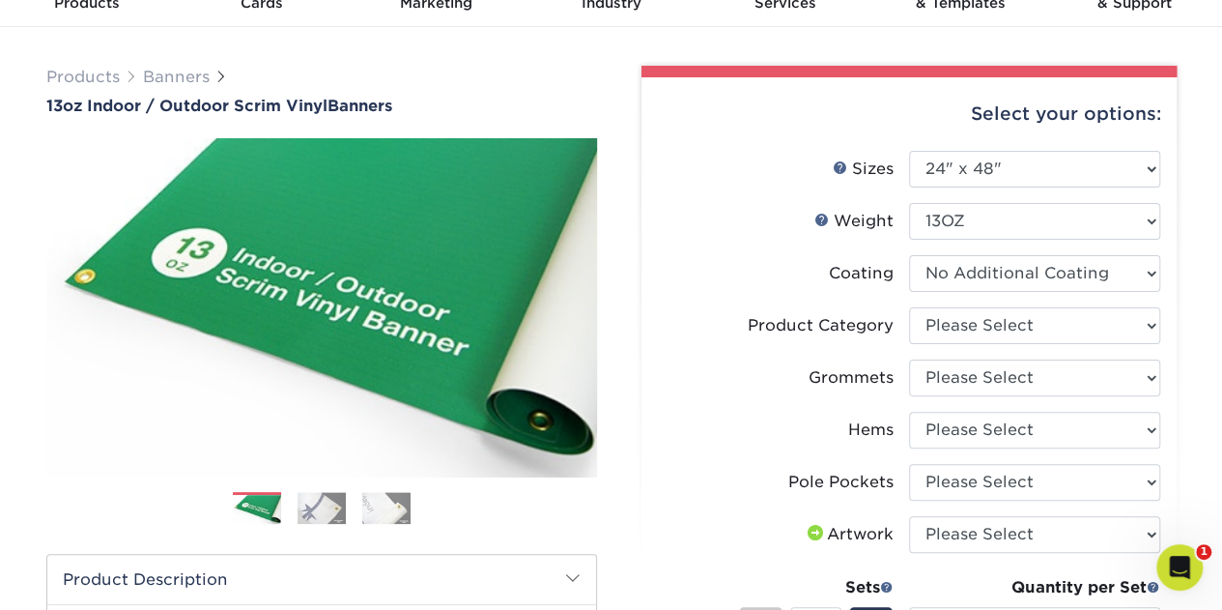
click at [909, 255] on select at bounding box center [1034, 273] width 251 height 37
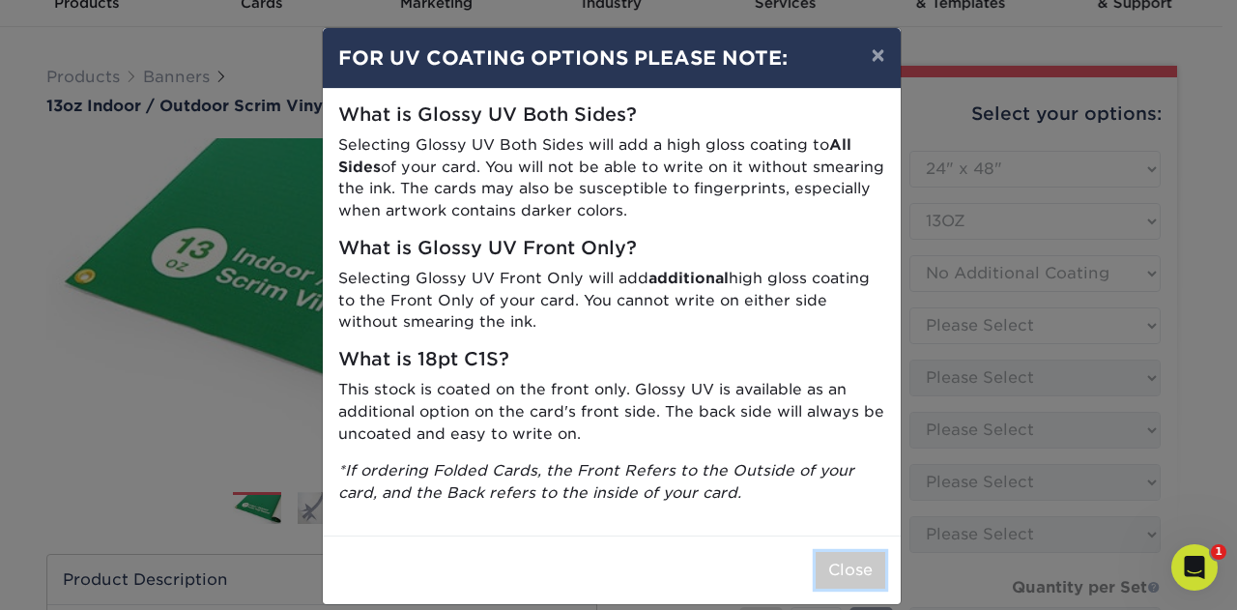
click at [847, 560] on button "Close" at bounding box center [851, 570] width 70 height 37
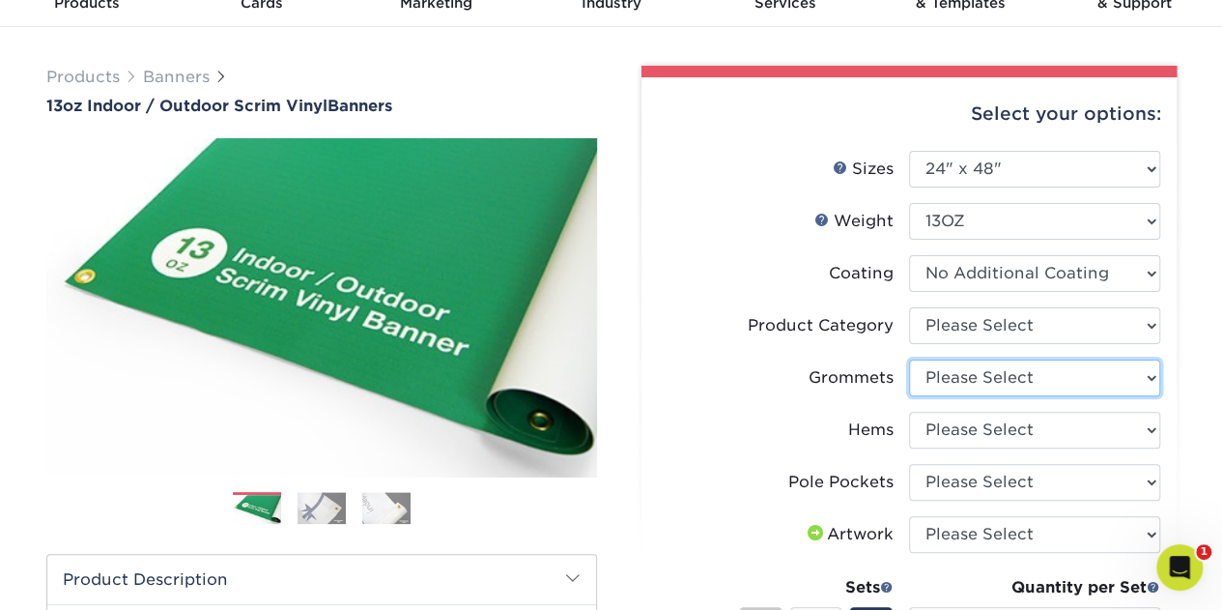
click at [951, 382] on select "Please Select No Grommets Yes, Grommet All 4 Corners Yes, Grommets Every 1 ft. …" at bounding box center [1034, 377] width 251 height 37
select select "ce33bba6-a87b-4293-934d-6f372bdce3e6"
click at [909, 359] on select "Please Select No Grommets Yes, Grommet All 4 Corners Yes, Grommets Every 1 ft. …" at bounding box center [1034, 377] width 251 height 37
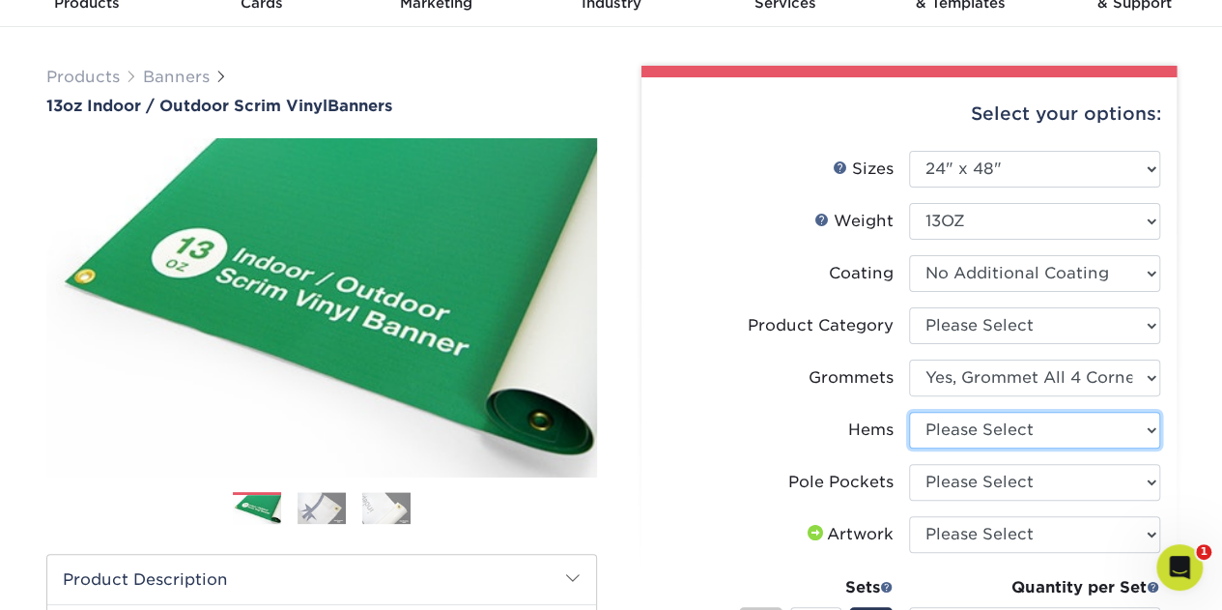
click at [948, 439] on select "Please Select No Hems/Pole Pockets Yes, Hems Top and Bottom Only Yes, Hems All …" at bounding box center [1034, 430] width 251 height 37
select select "4e4ebf09-664b-4b70-8385-b564872d2e90"
click at [909, 412] on select "Please Select No Hems/Pole Pockets Yes, Hems Top and Bottom Only Yes, Hems All …" at bounding box center [1034, 430] width 251 height 37
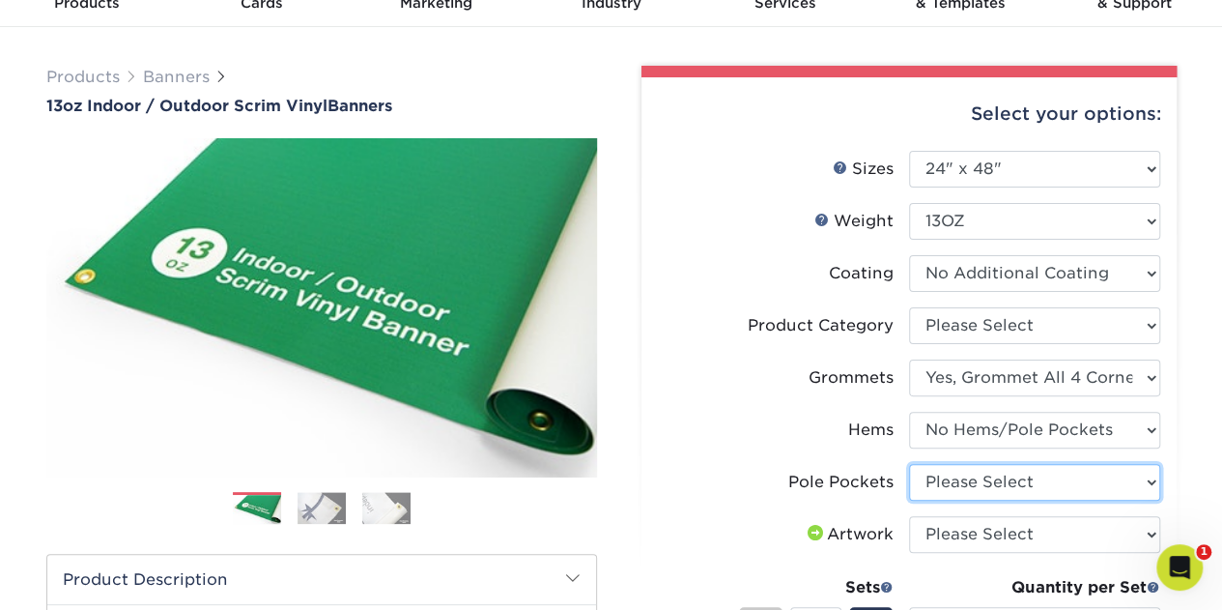
click at [1055, 484] on select "Please Select No Pole Pockets 2 in. Left and Right 2 in. Top and Bottom 4 in. L…" at bounding box center [1034, 482] width 251 height 37
select select "462c5fe9-21e9-49a0-afb4-1c6e8664fe13"
click at [909, 464] on select "Please Select No Pole Pockets 2 in. Left and Right 2 in. Top and Bottom 4 in. L…" at bounding box center [1034, 482] width 251 height 37
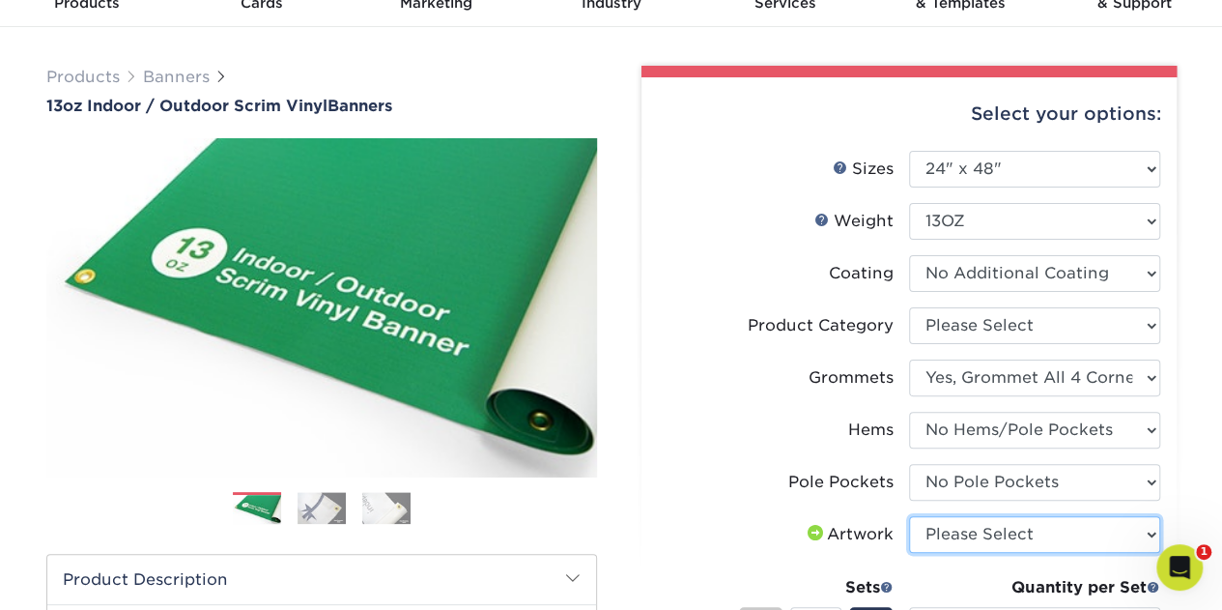
click at [1037, 534] on select "Please Select I will upload files I need a design - $50" at bounding box center [1034, 534] width 251 height 37
select select "upload"
click at [909, 516] on select "Please Select I will upload files I need a design - $50" at bounding box center [1034, 534] width 251 height 37
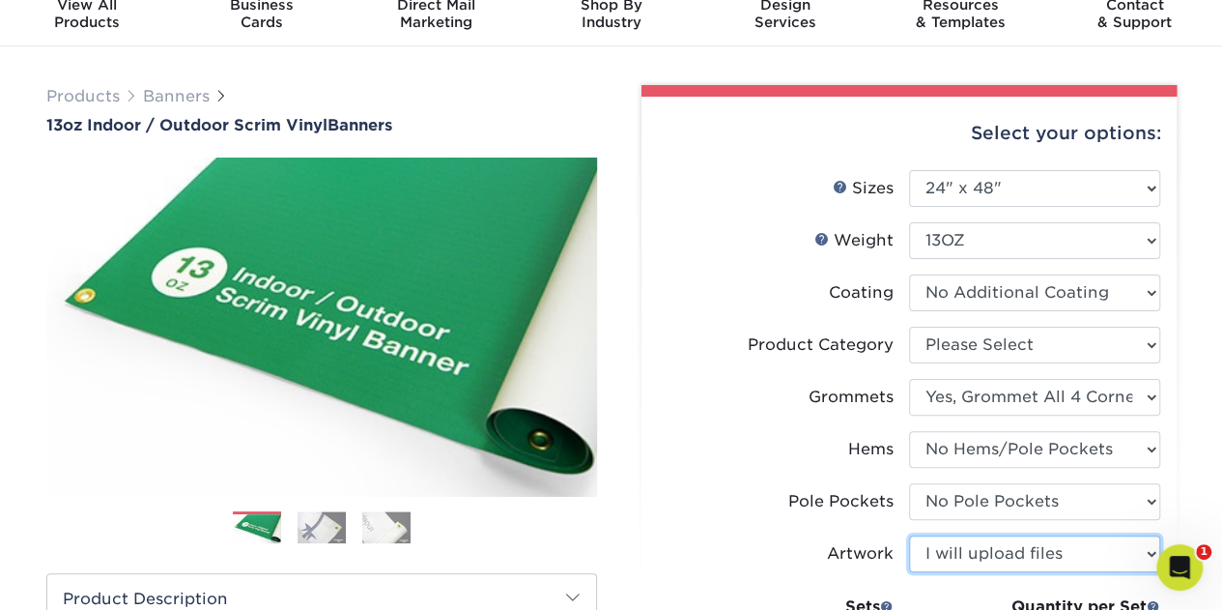
scroll to position [193, 0]
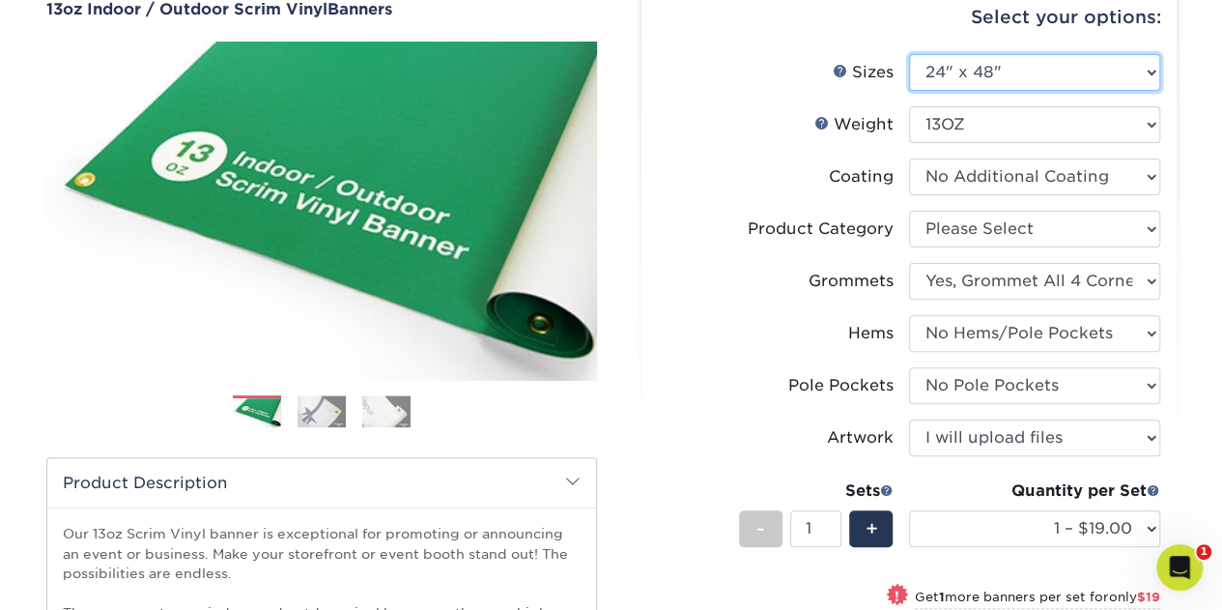
click at [991, 71] on select "Please Select 24" x 36" 24" x 48" 36" x 48" 36" x 60" 36" x 72" 36" x 96" 36" x…" at bounding box center [1034, 72] width 251 height 37
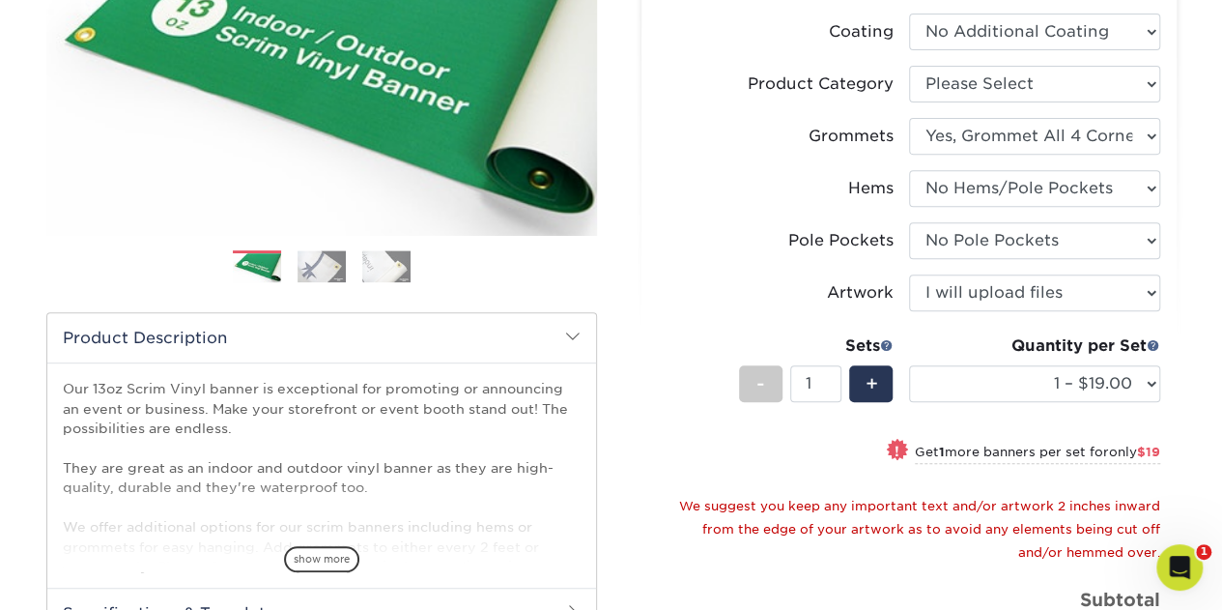
scroll to position [387, 0]
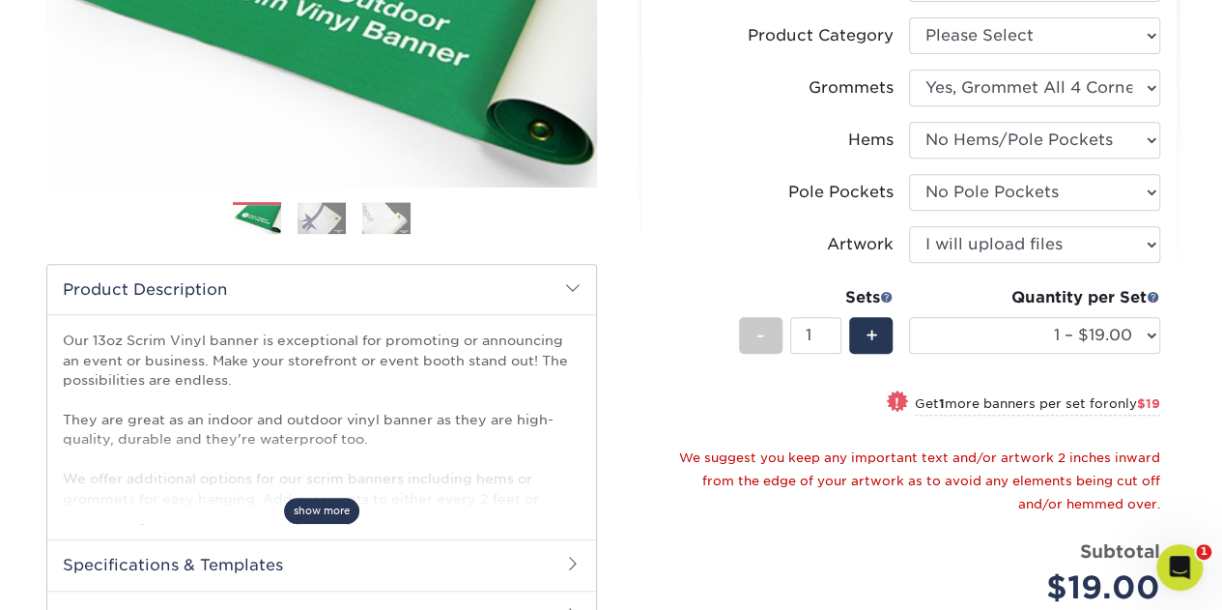
click at [324, 500] on span "show more" at bounding box center [321, 511] width 75 height 26
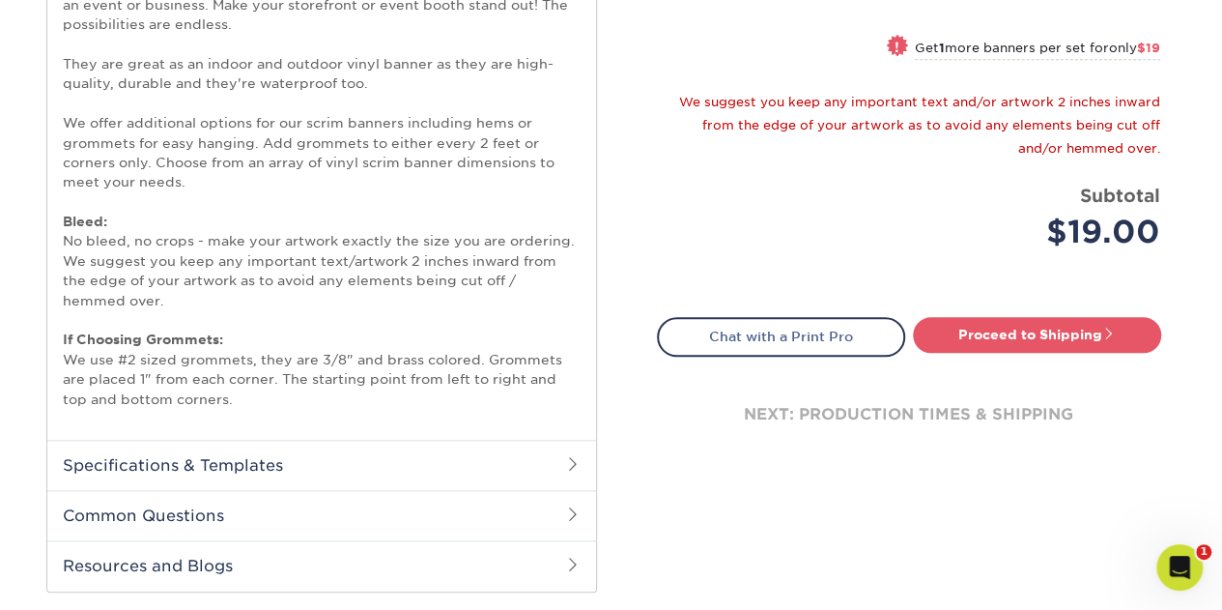
scroll to position [773, 0]
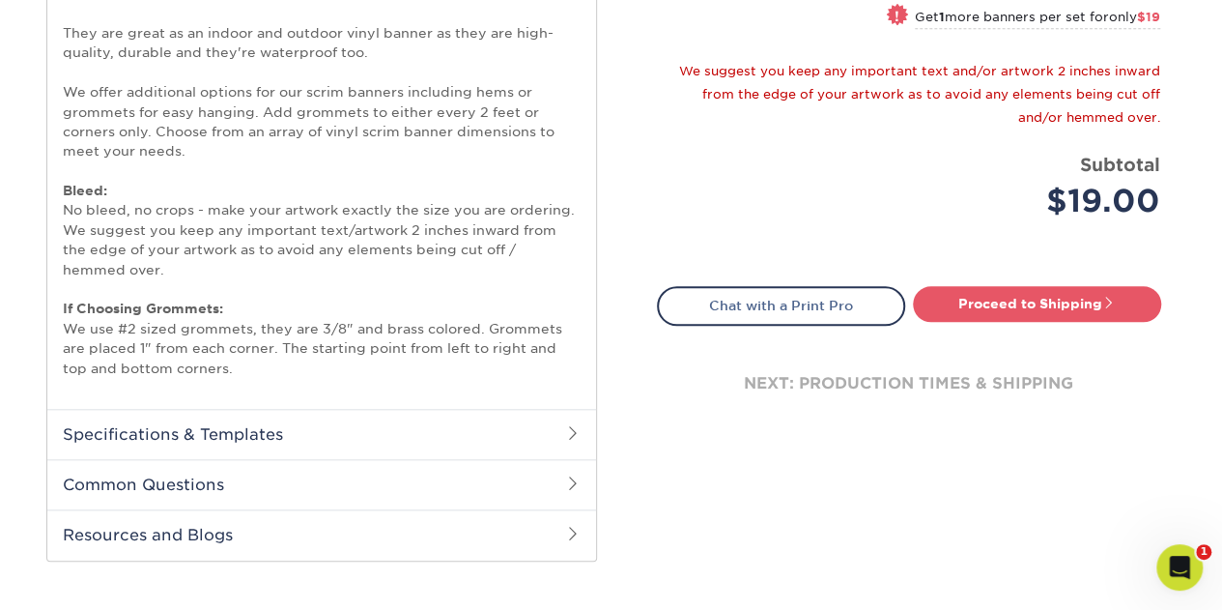
click at [298, 428] on h2 "Specifications & Templates" at bounding box center [321, 434] width 549 height 50
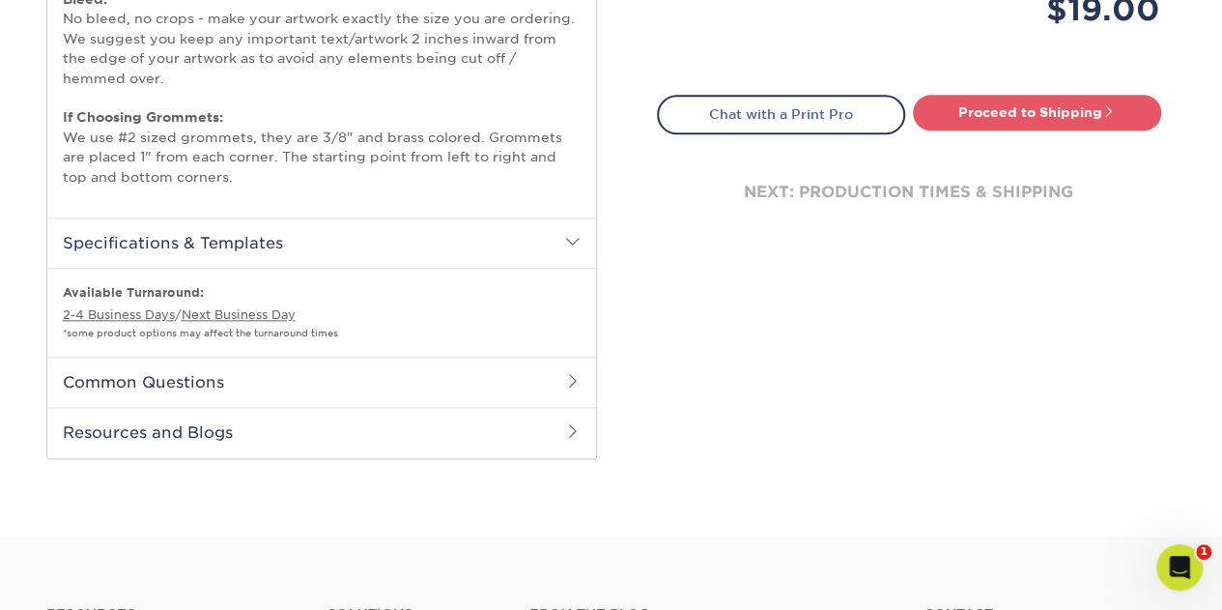
scroll to position [966, 0]
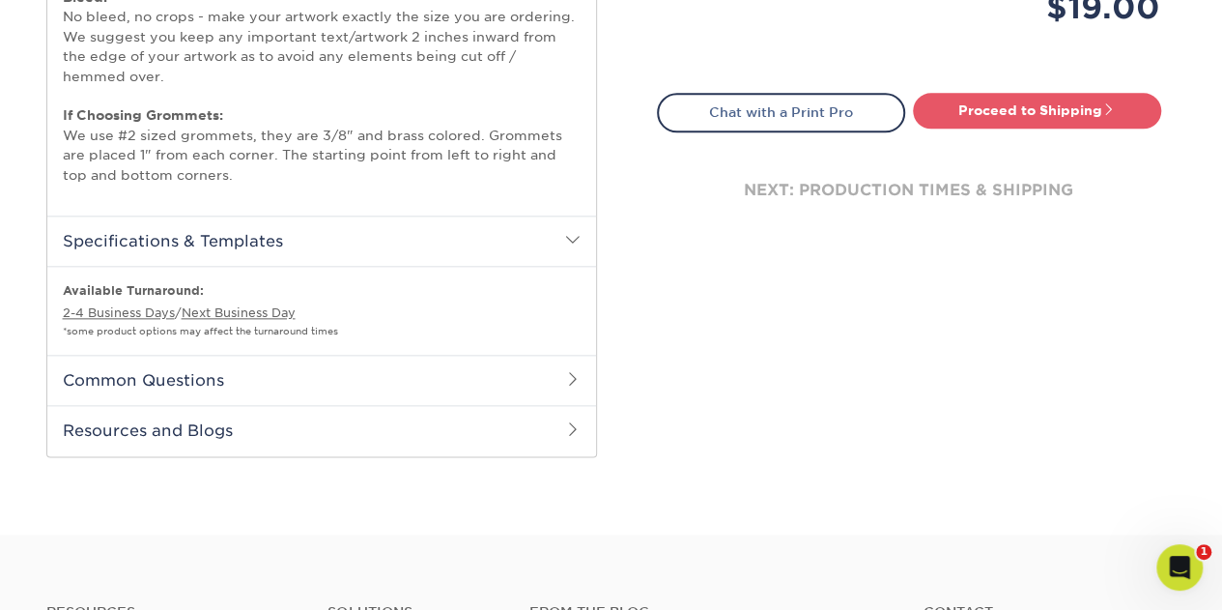
click at [303, 374] on h2 "Common Questions" at bounding box center [321, 380] width 549 height 50
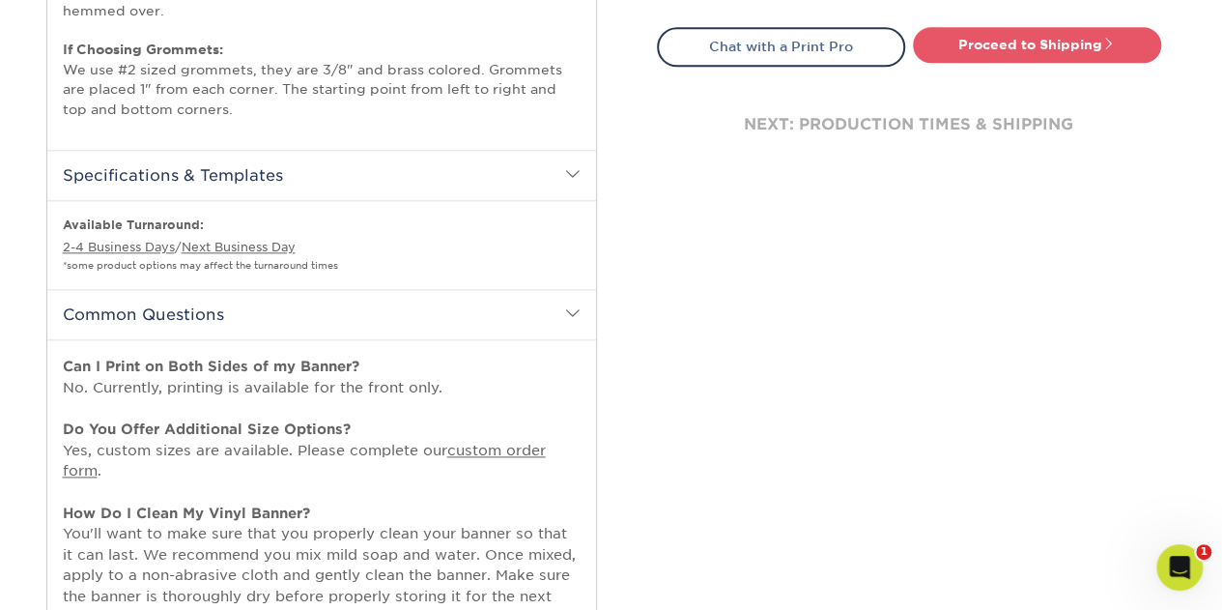
scroll to position [1063, 0]
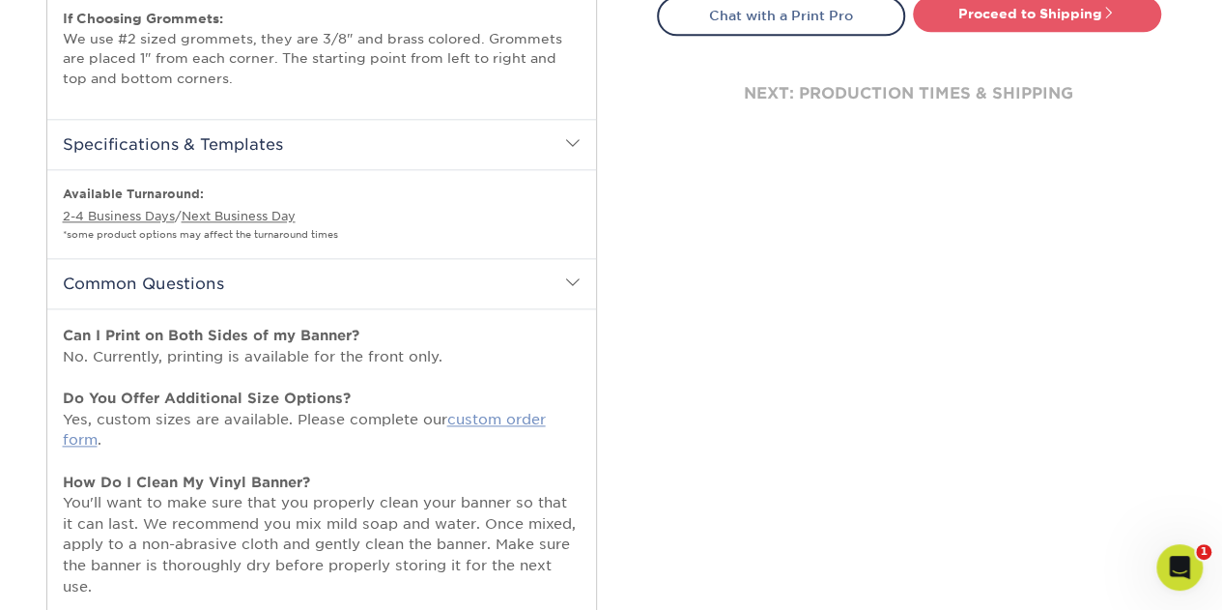
click at [492, 413] on link "custom order form" at bounding box center [304, 430] width 483 height 38
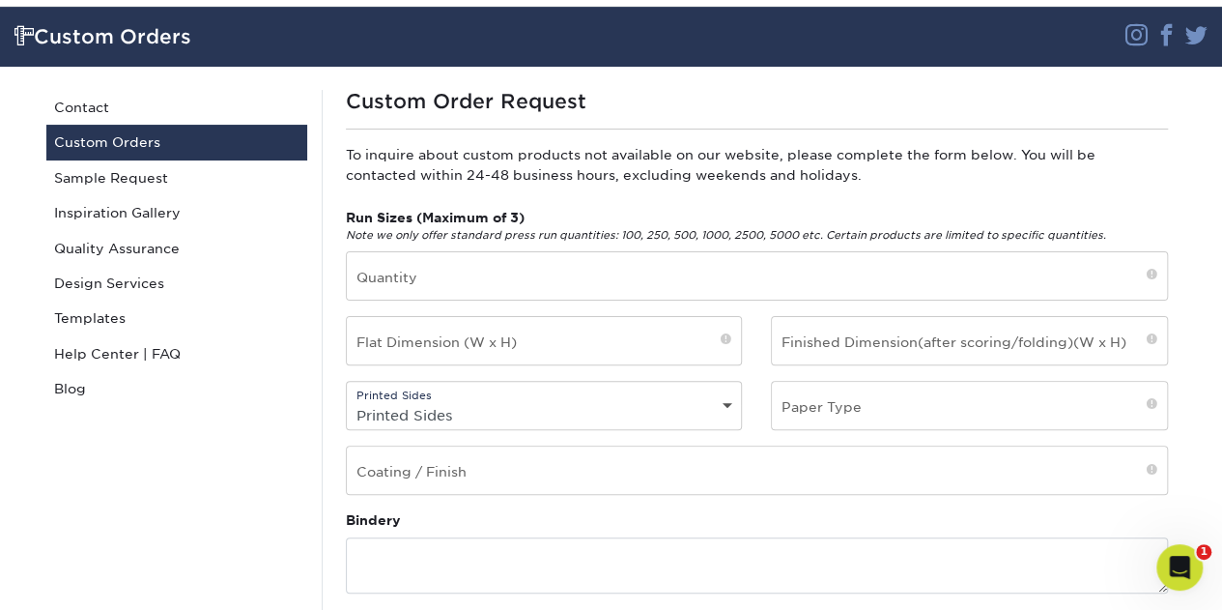
scroll to position [97, 0]
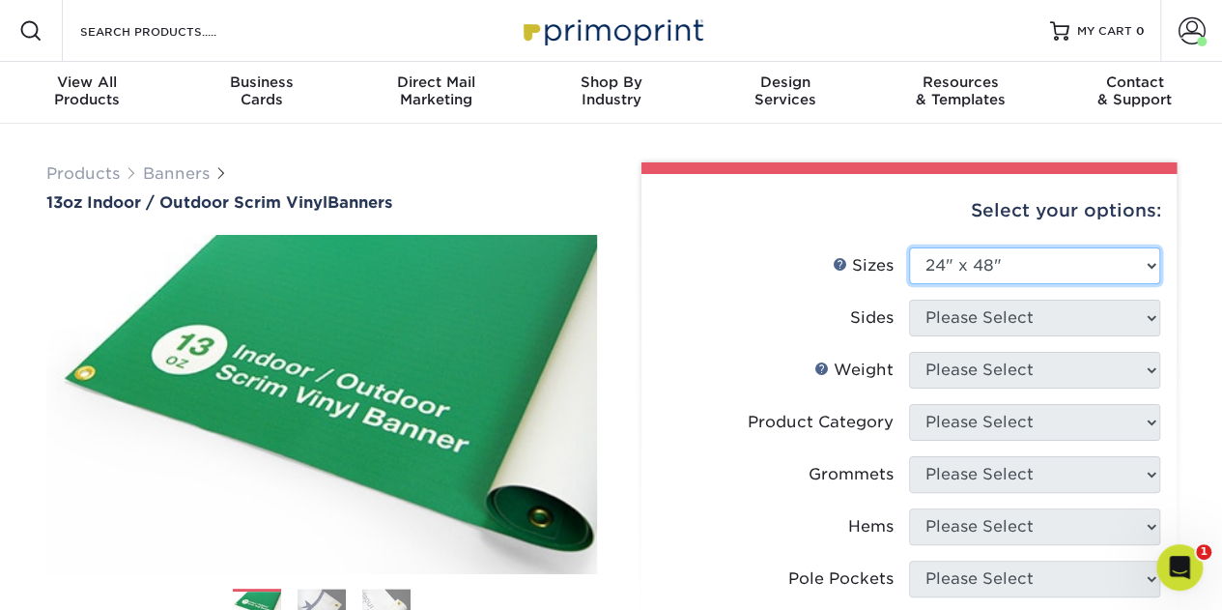
click at [1106, 258] on select "Please Select 24" x 36" 24" x 48" 36" x 48" 36" x 60" 36" x 72" 36" x 96" 36" x…" at bounding box center [1034, 265] width 251 height 37
select select "36.00x72.00"
click at [909, 247] on select "Please Select 24" x 36" 24" x 48" 36" x 48" 36" x 60" 36" x 72" 36" x 96" 36" x…" at bounding box center [1034, 265] width 251 height 37
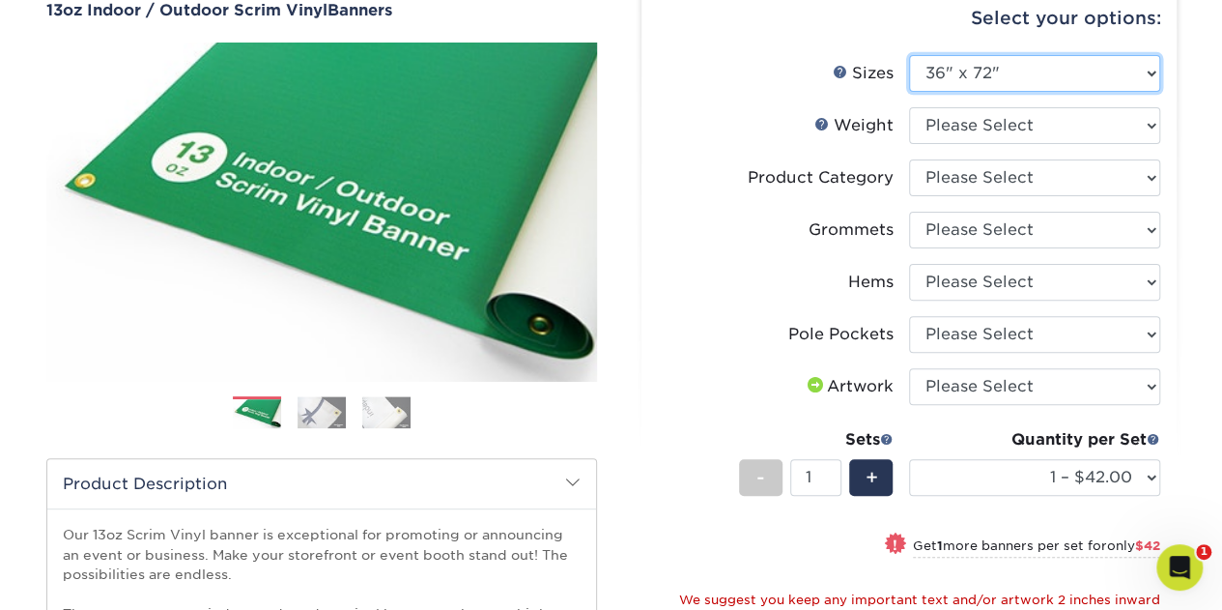
scroll to position [97, 0]
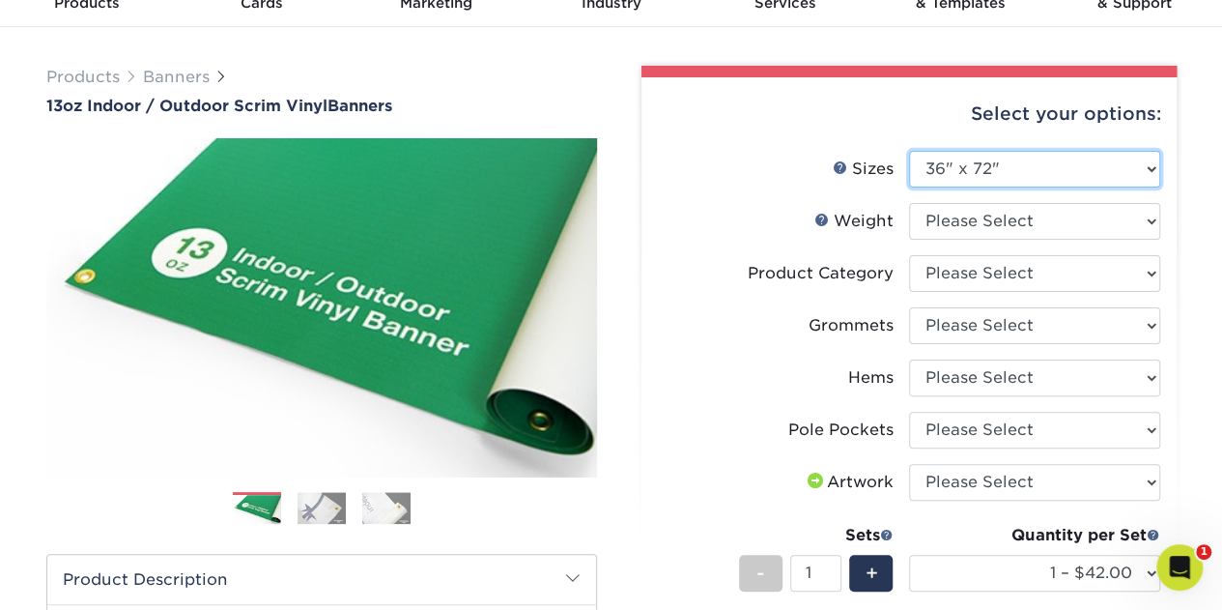
click at [1096, 163] on select "Please Select 24" x 36" 24" x 48" 36" x 48" 36" x 60" 36" x 72" 36" x 96" 36" x…" at bounding box center [1034, 169] width 251 height 37
click at [693, 377] on label "Hems" at bounding box center [783, 377] width 251 height 37
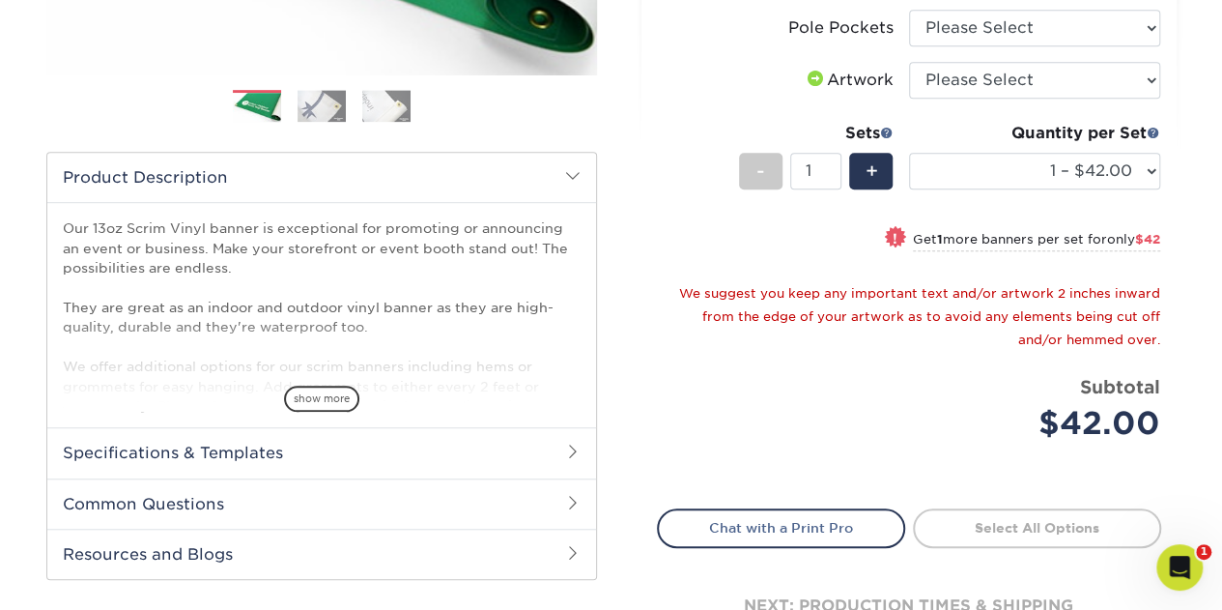
scroll to position [483, 0]
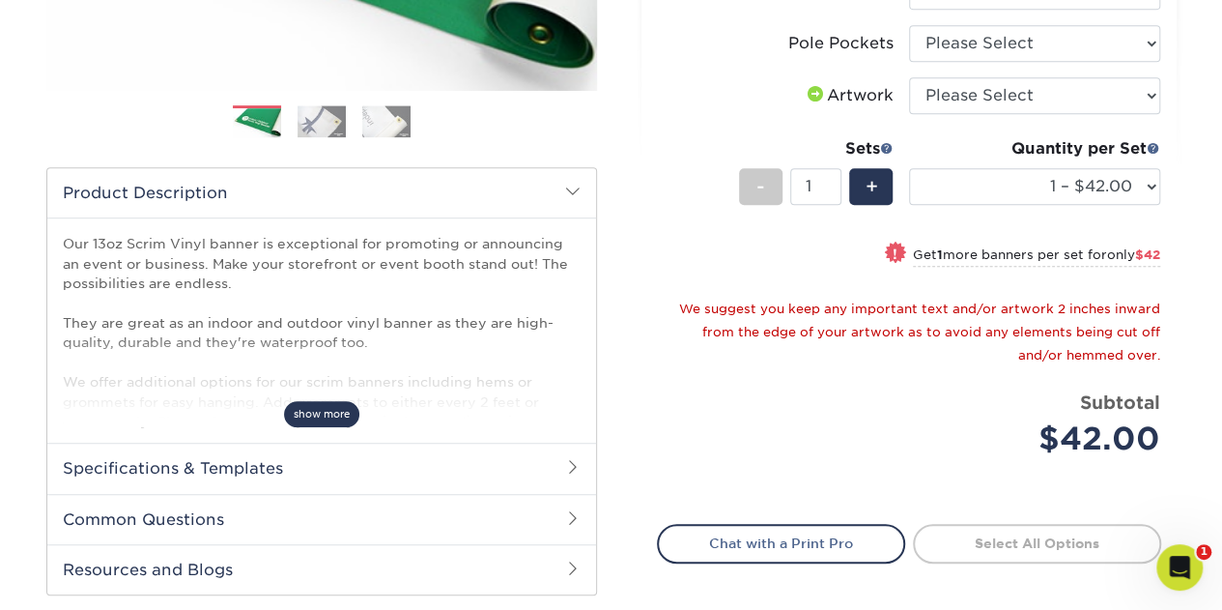
click at [322, 415] on span "show more" at bounding box center [321, 414] width 75 height 26
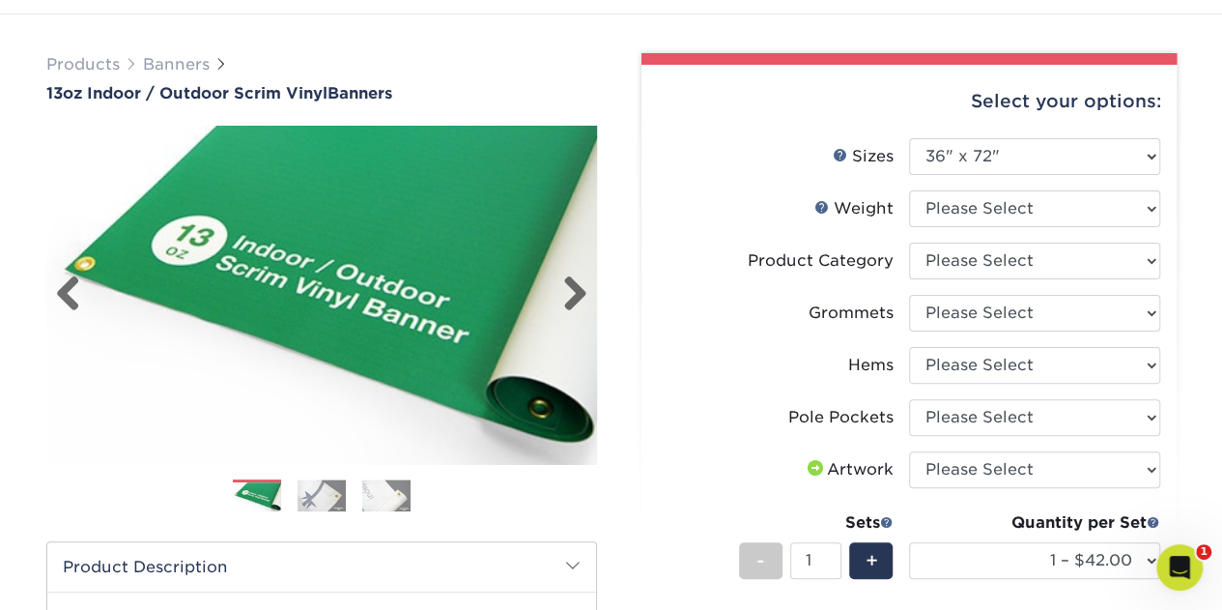
scroll to position [0, 0]
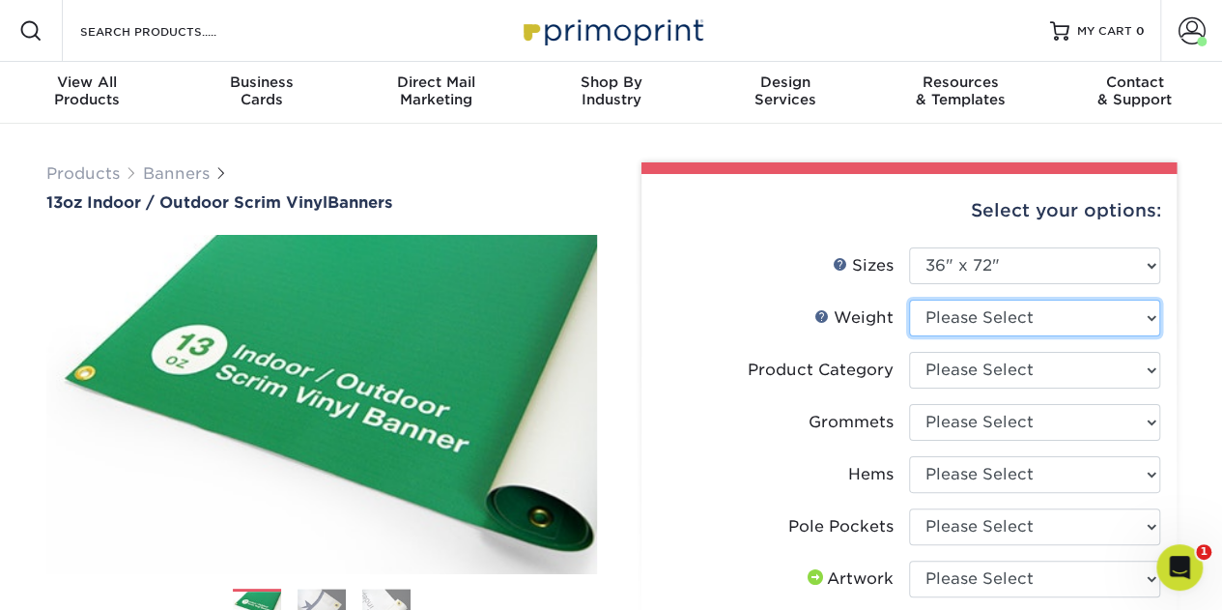
click at [964, 312] on select "Please Select 13OZ" at bounding box center [1034, 318] width 251 height 37
click at [949, 184] on div "Select your options:" at bounding box center [909, 210] width 504 height 73
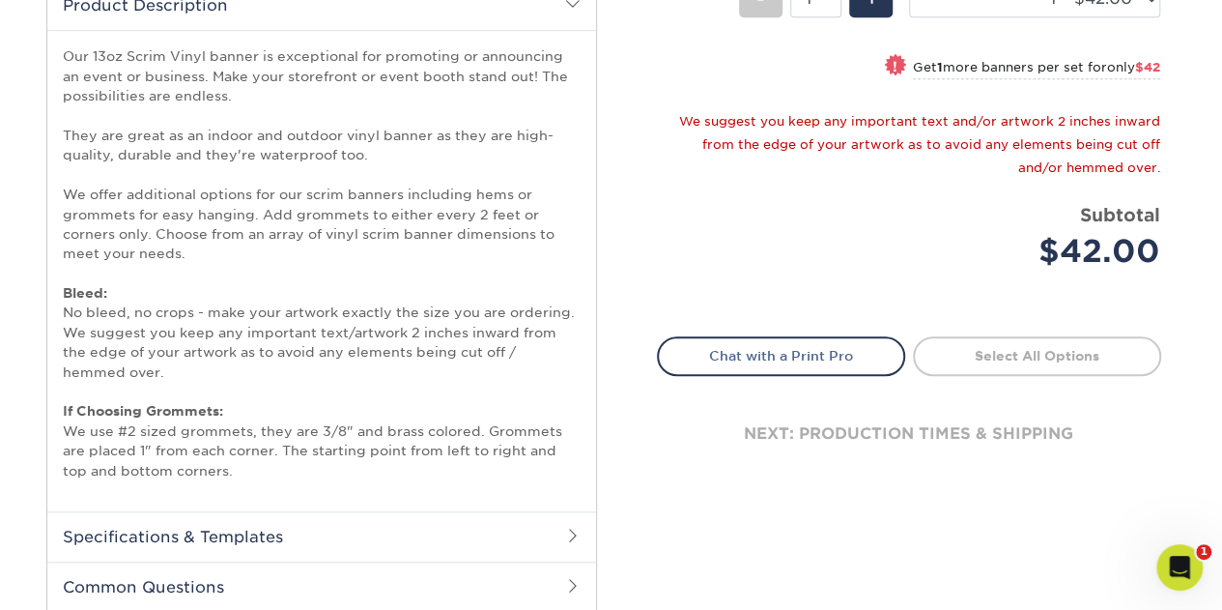
scroll to position [676, 0]
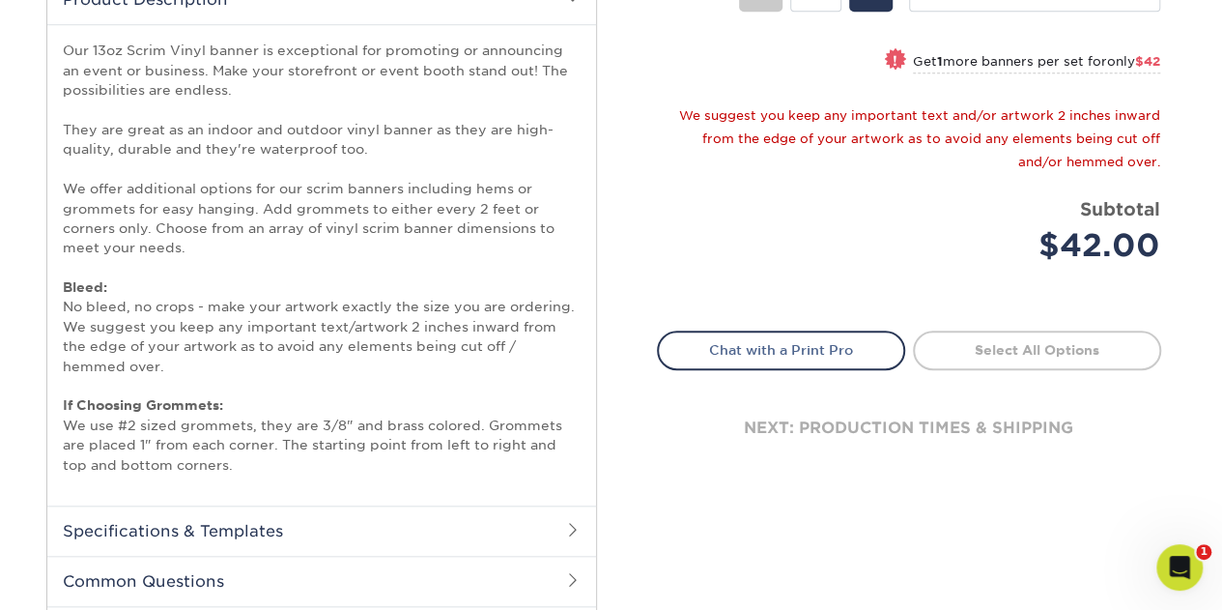
click at [959, 345] on link "Select All Options" at bounding box center [1037, 349] width 248 height 39
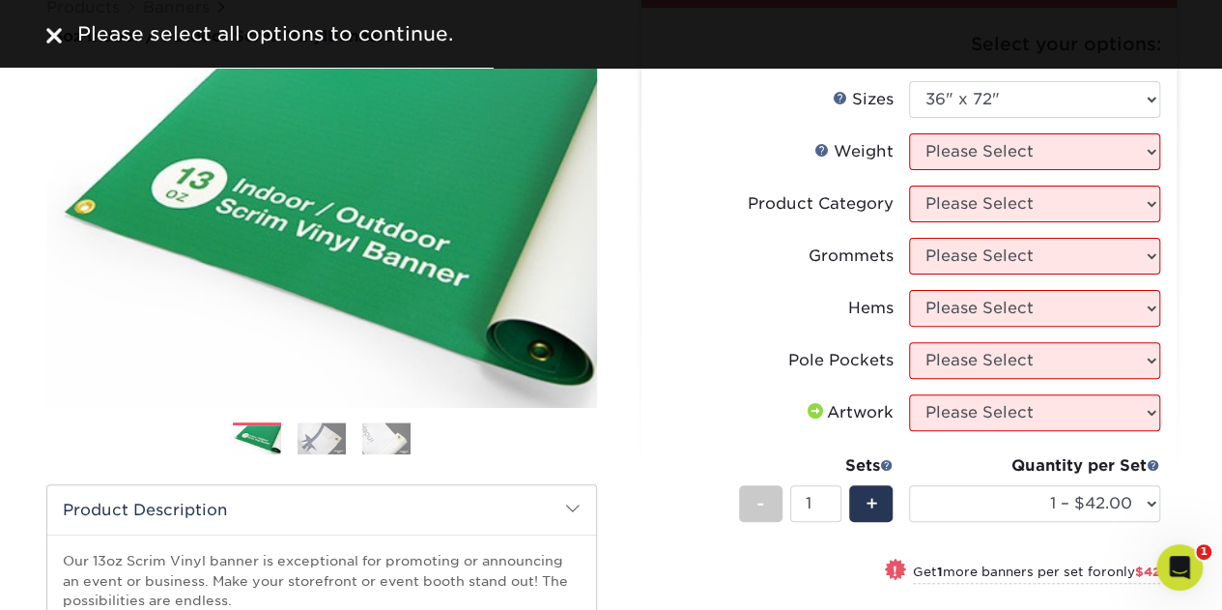
scroll to position [0, 0]
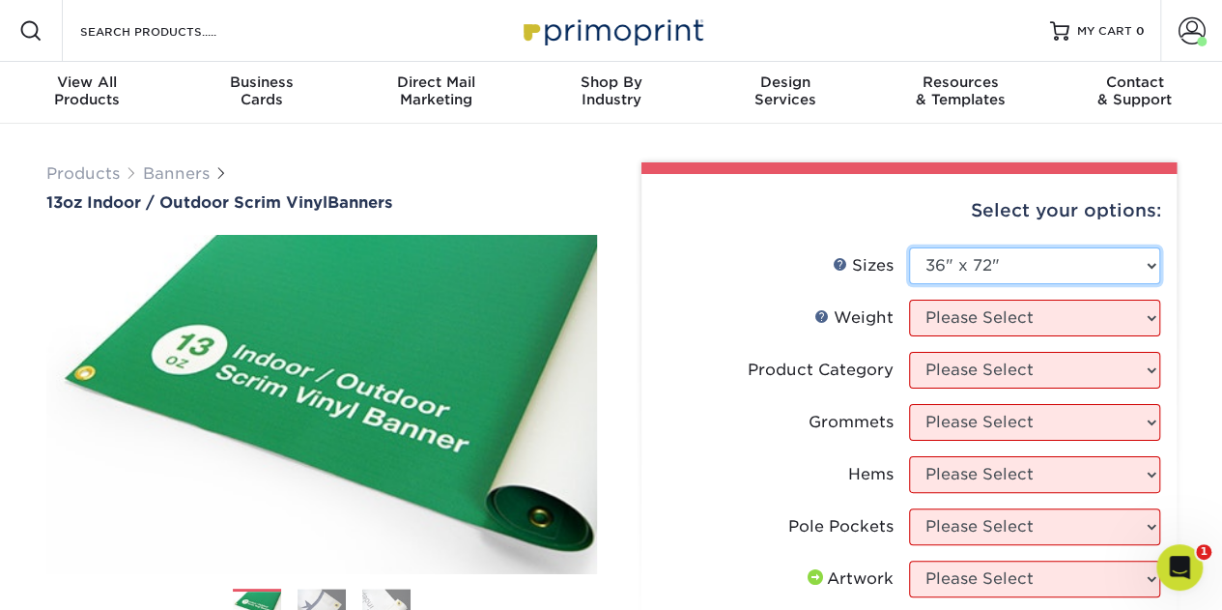
click at [1042, 271] on select "Please Select 24" x 36" 24" x 48" 36" x 48" 36" x 60" 36" x 72" 36" x 96" 36" x…" at bounding box center [1034, 265] width 251 height 37
